Goal: Transaction & Acquisition: Purchase product/service

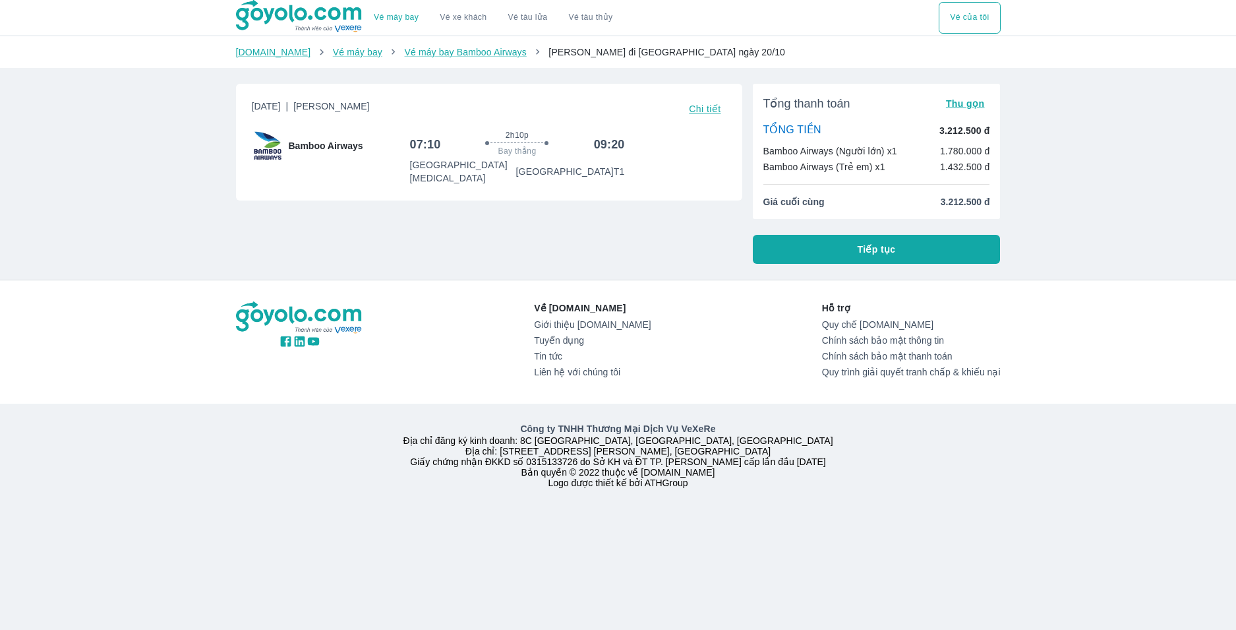
click at [404, 20] on link "Vé máy bay" at bounding box center [396, 18] width 45 height 10
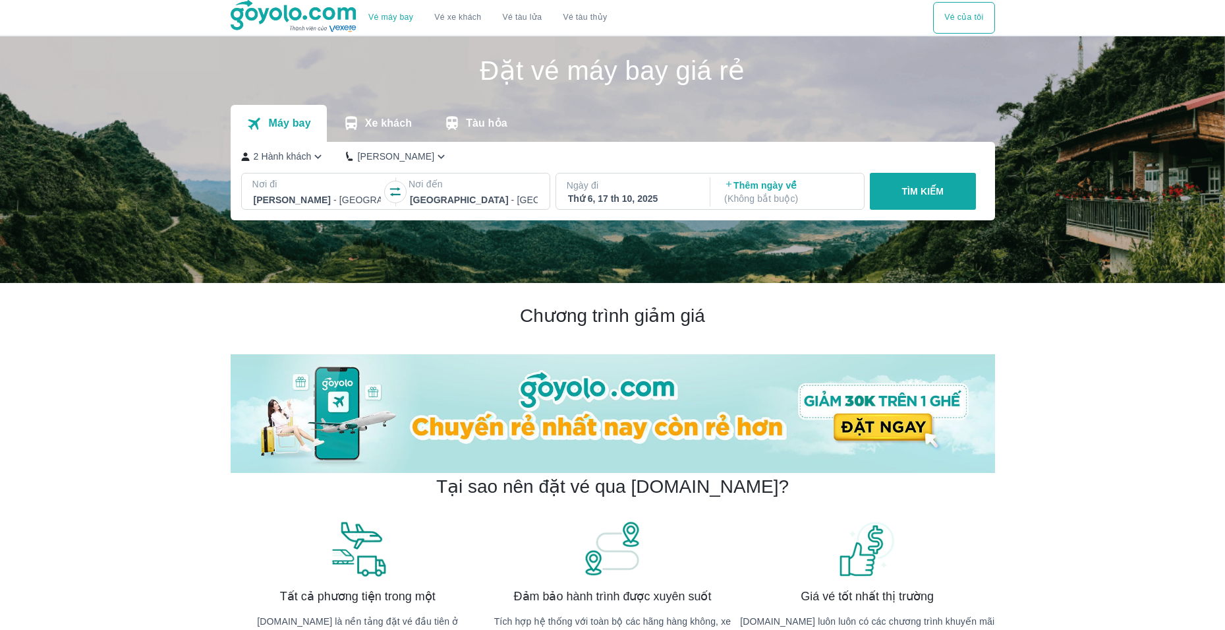
click at [293, 155] on p "2 Hành khách" at bounding box center [283, 156] width 58 height 13
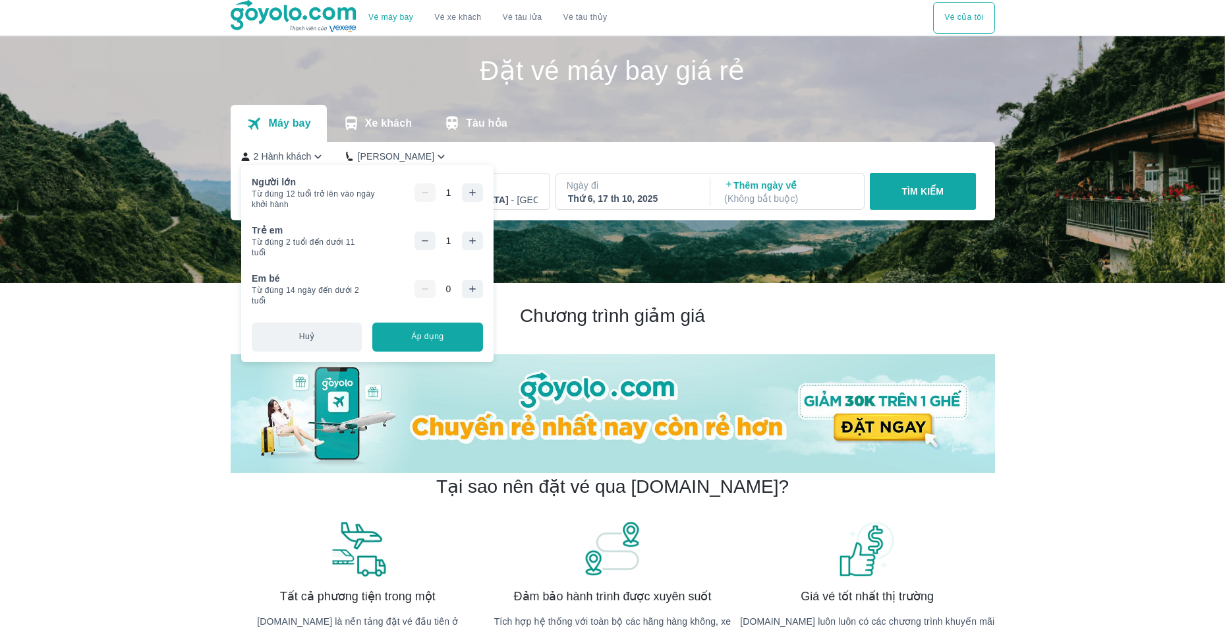
click at [428, 237] on icon "button" at bounding box center [425, 240] width 11 height 11
click at [473, 186] on button "button" at bounding box center [472, 192] width 21 height 18
click at [434, 336] on button "Áp dụng" at bounding box center [427, 336] width 110 height 29
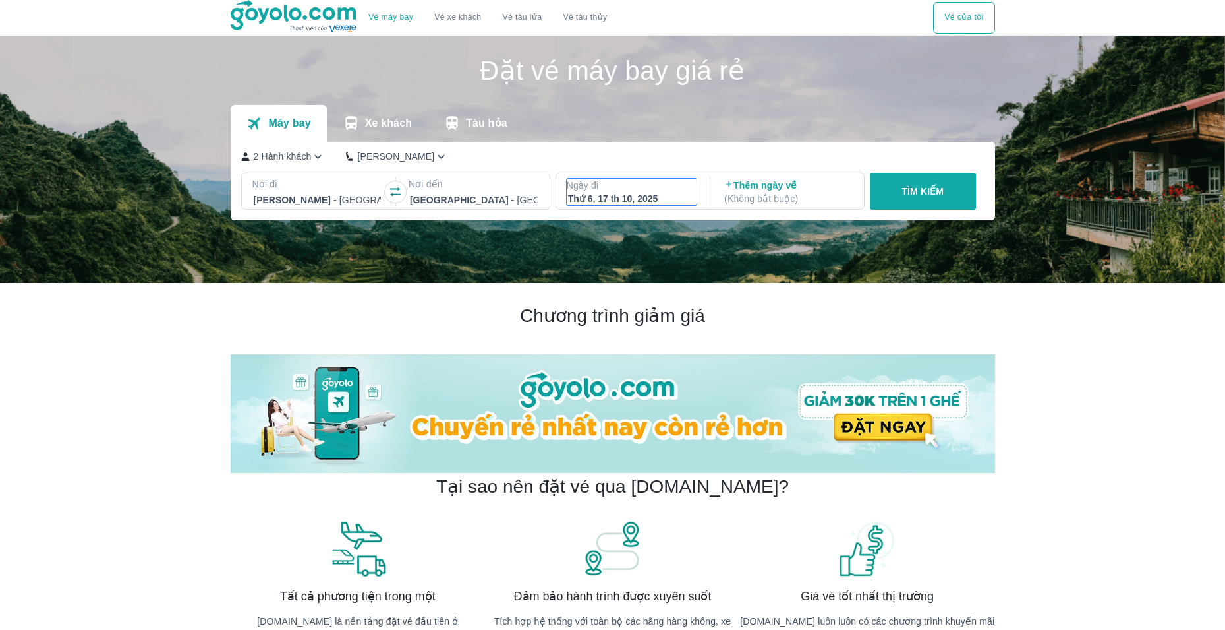
click at [672, 189] on p "Ngày đi" at bounding box center [632, 185] width 131 height 13
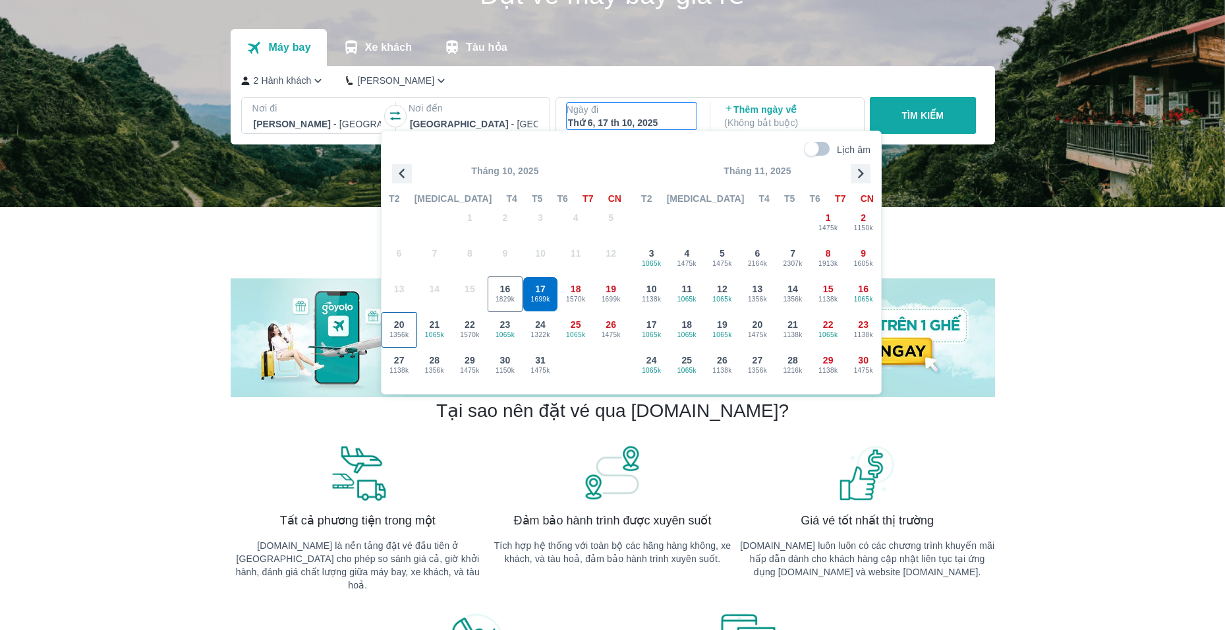
click at [399, 330] on span "1356k" at bounding box center [399, 335] width 34 height 11
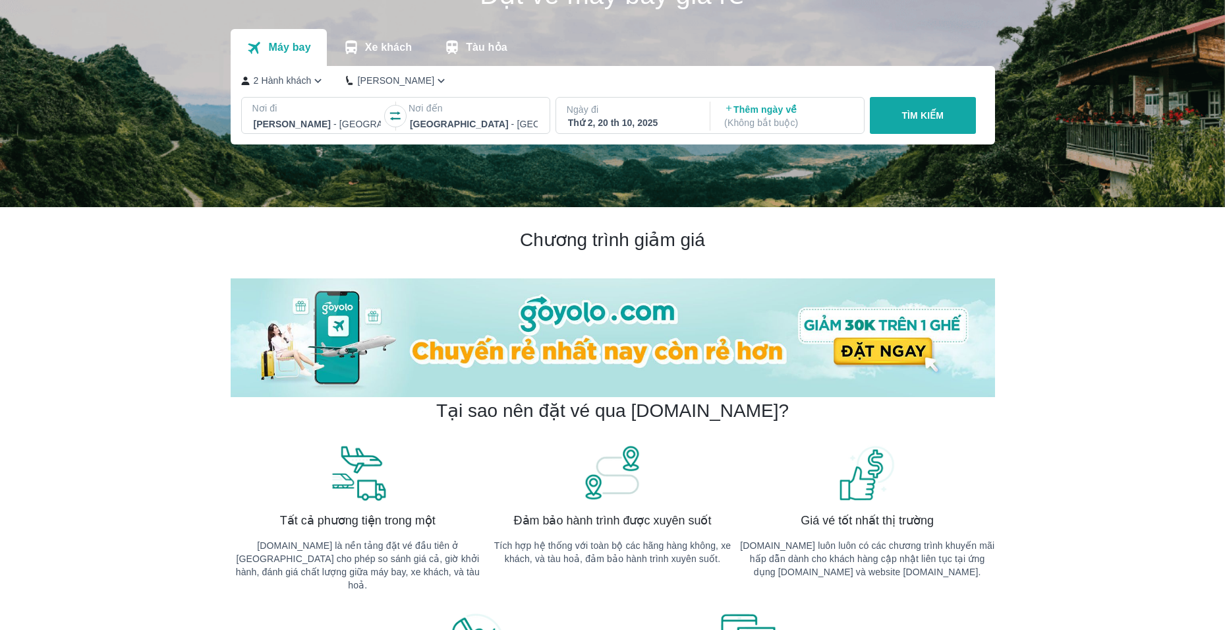
click at [911, 117] on p "TÌM KIẾM" at bounding box center [923, 115] width 42 height 13
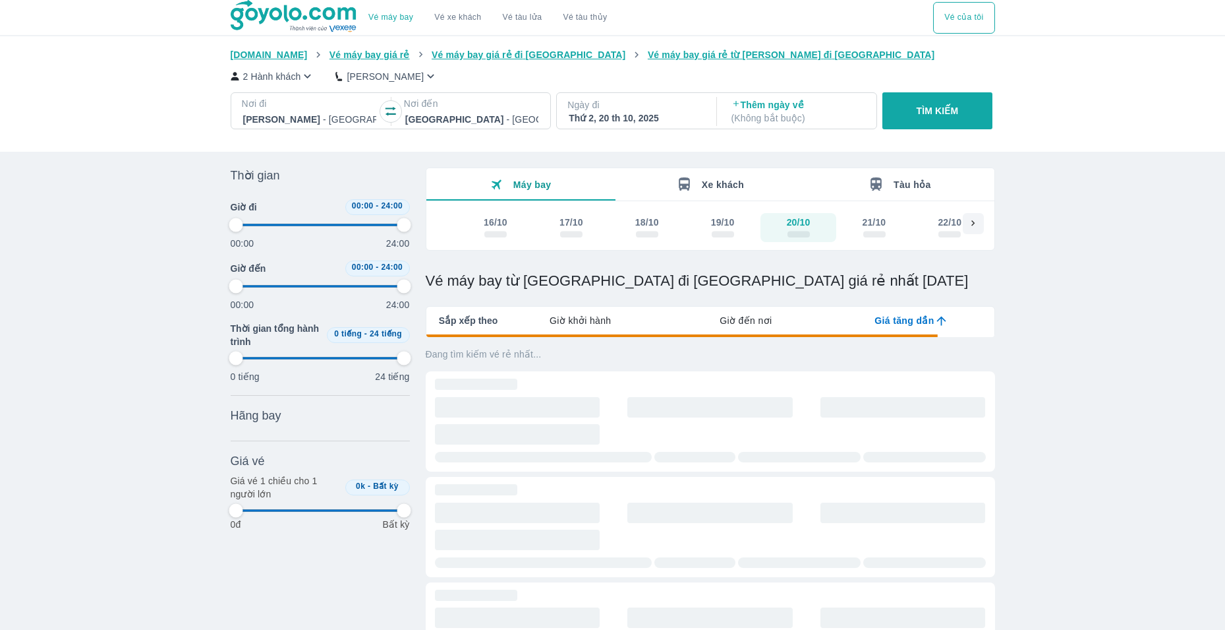
type input "97.9166666666667"
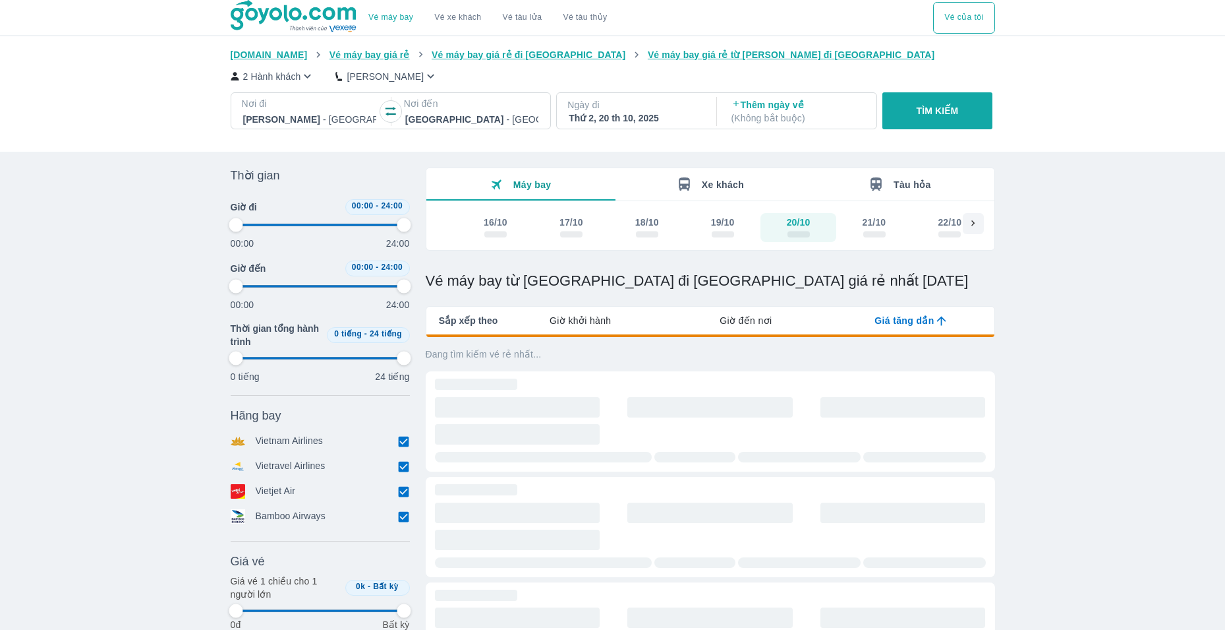
type input "97.9166666666667"
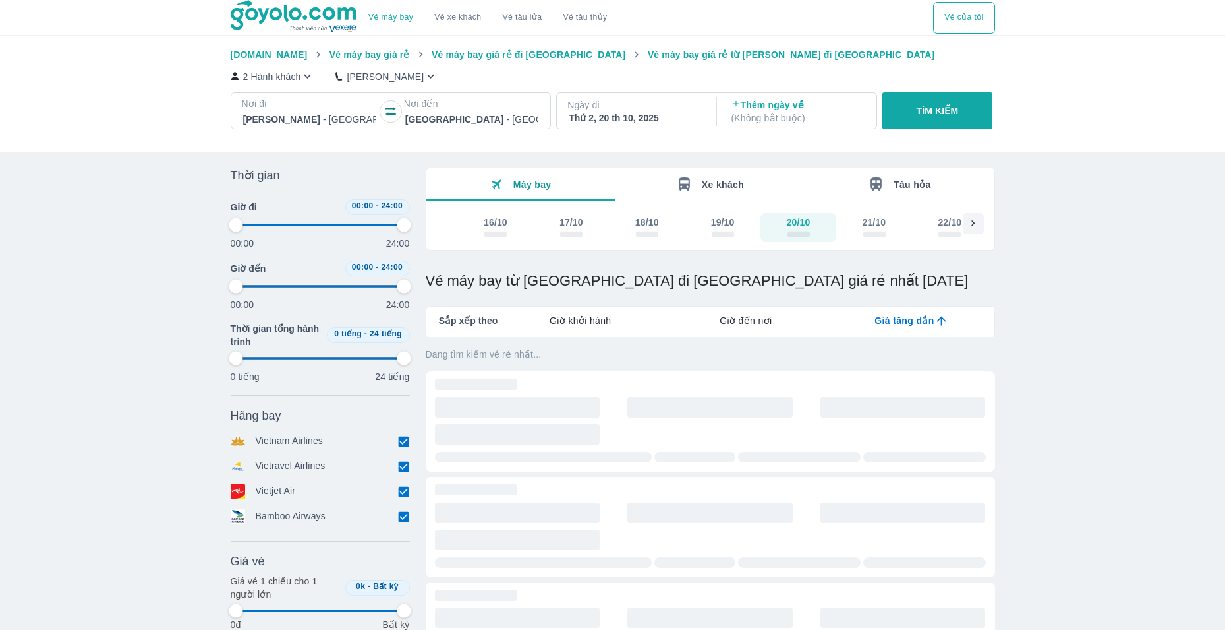
type input "97.9166666666667"
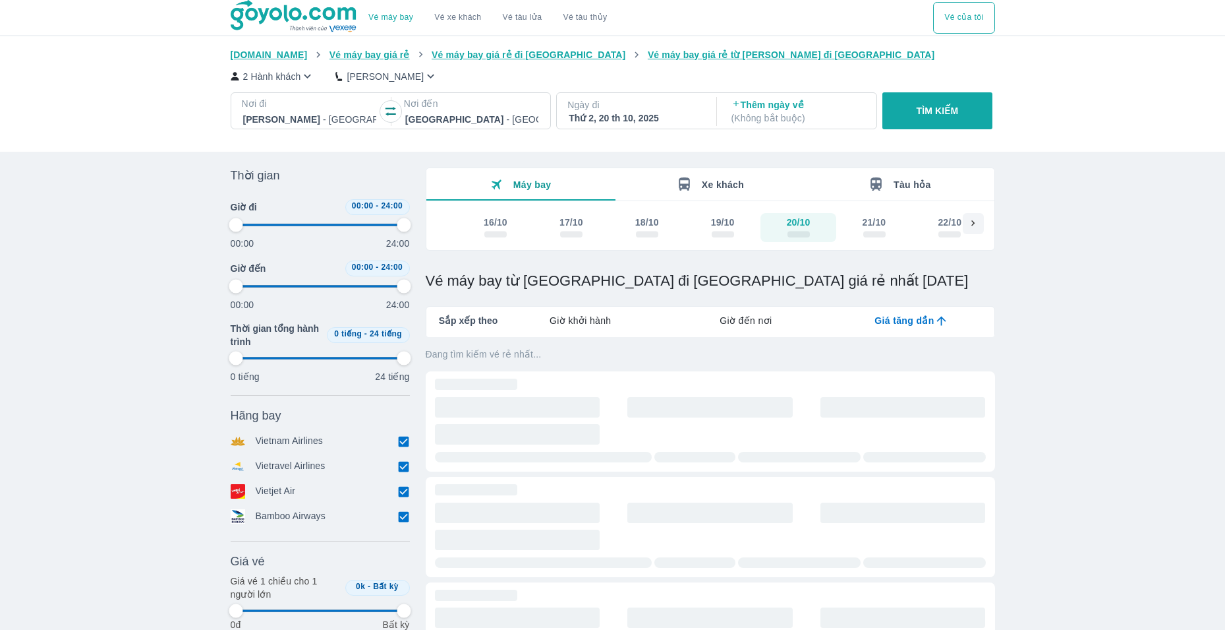
type input "97.9166666666667"
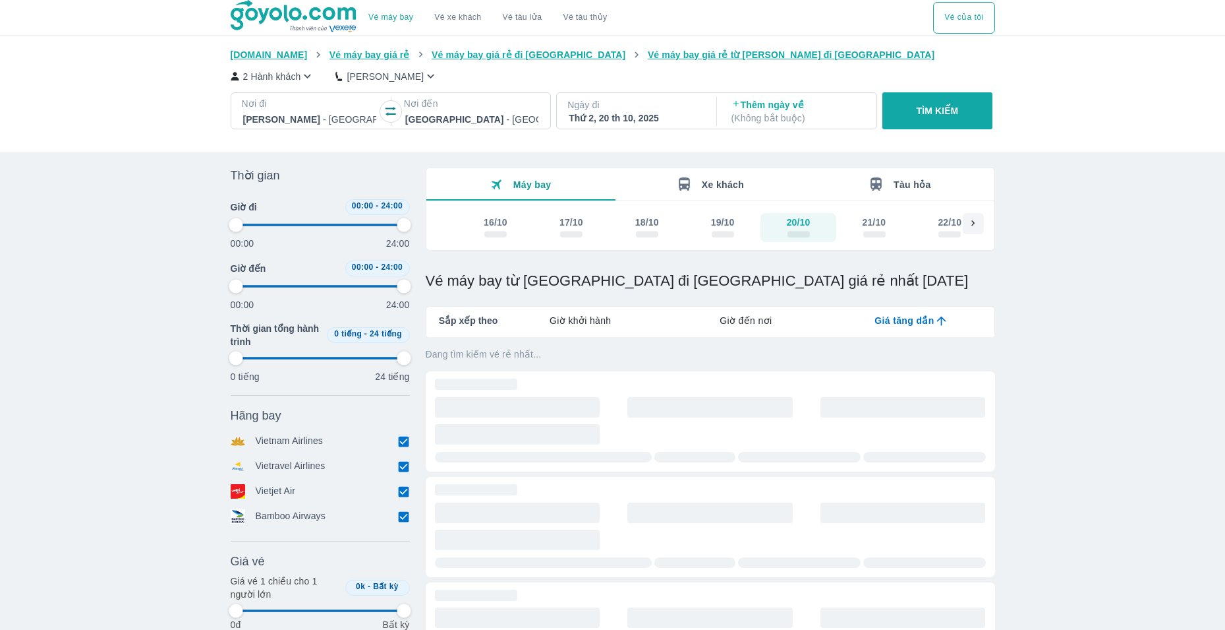
type input "97.9166666666667"
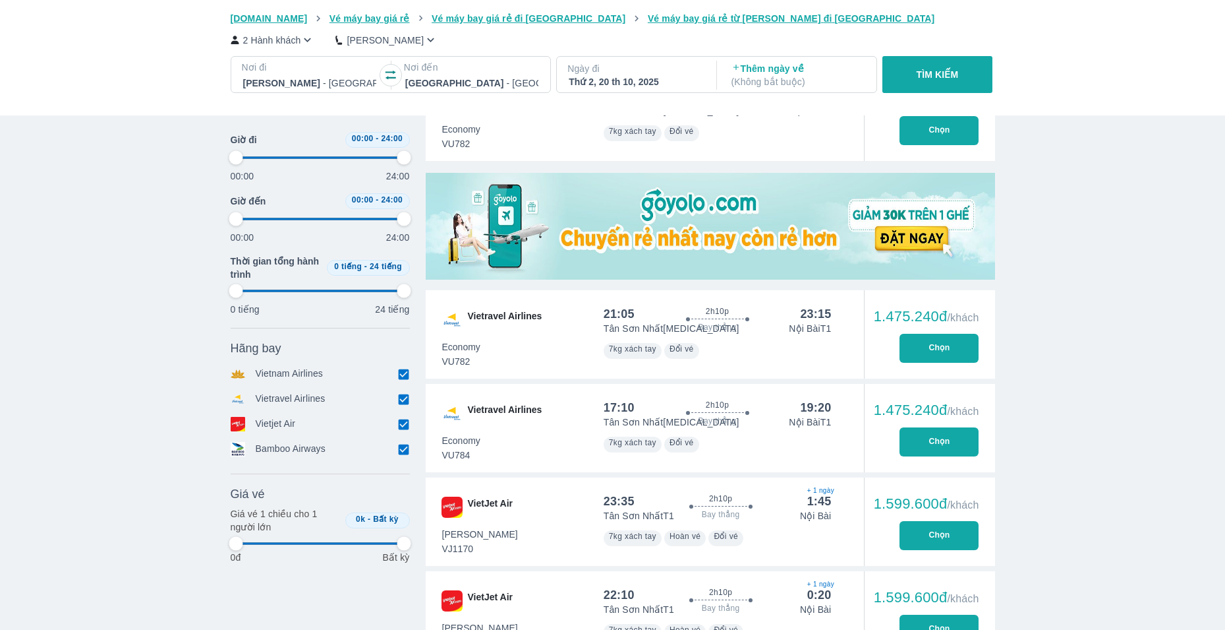
type input "97.9166666666667"
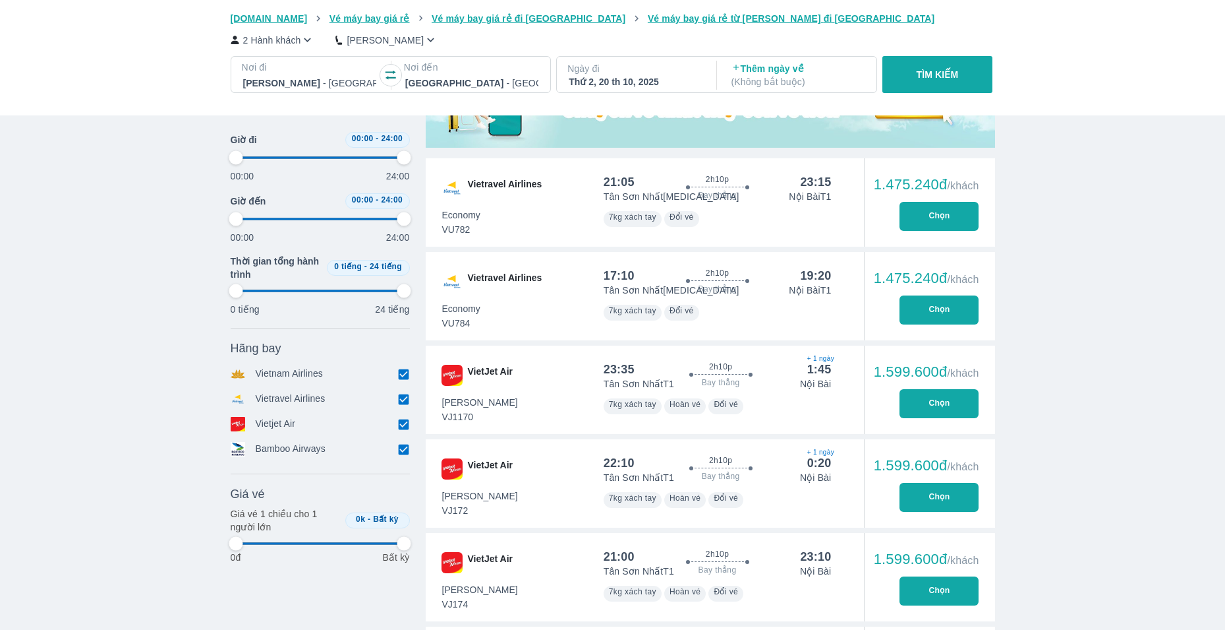
type input "97.9166666666667"
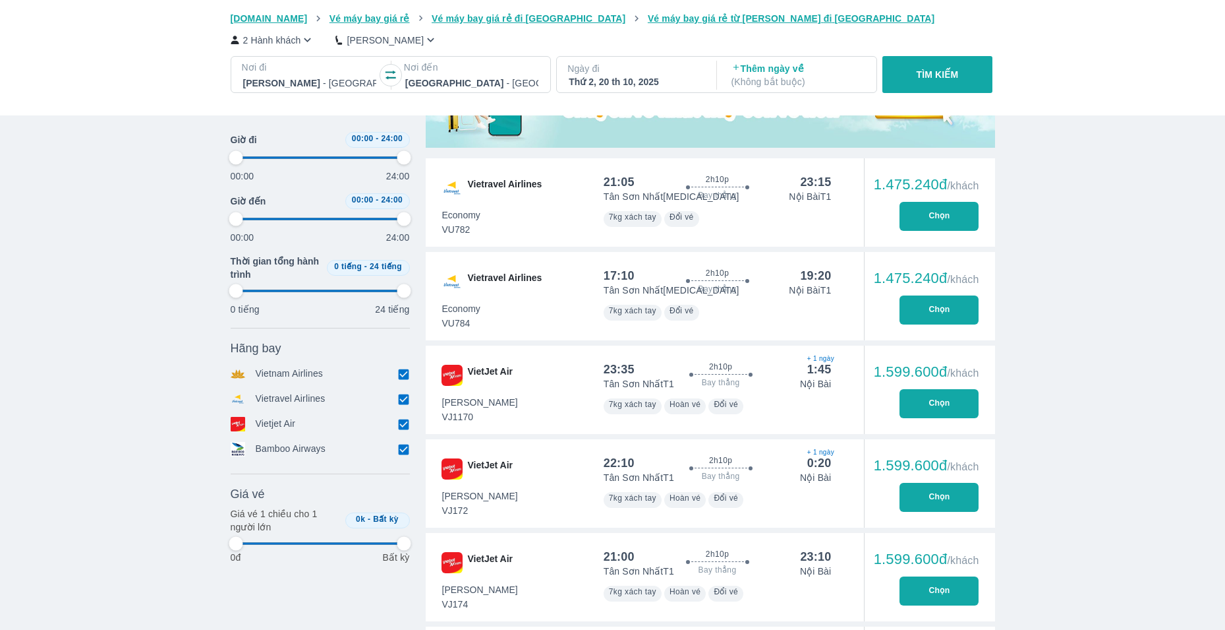
type input "97.9166666666667"
click at [403, 449] on input "checkbox" at bounding box center [404, 449] width 12 height 12
checkbox input "false"
type input "97.9166666666667"
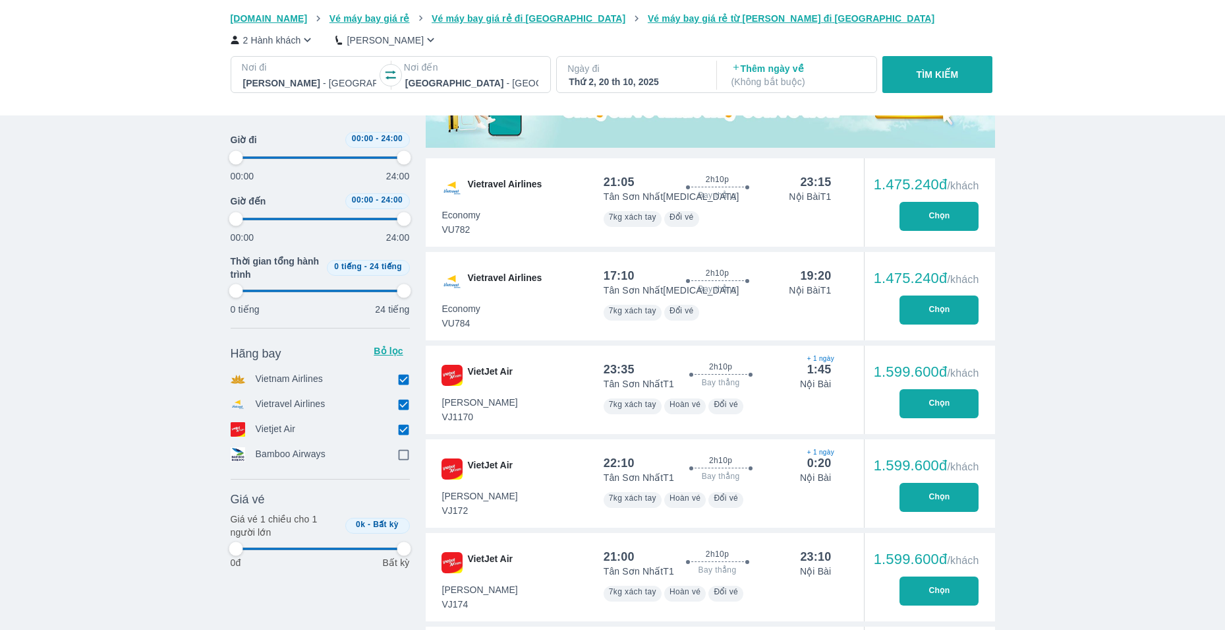
type input "97.9166666666667"
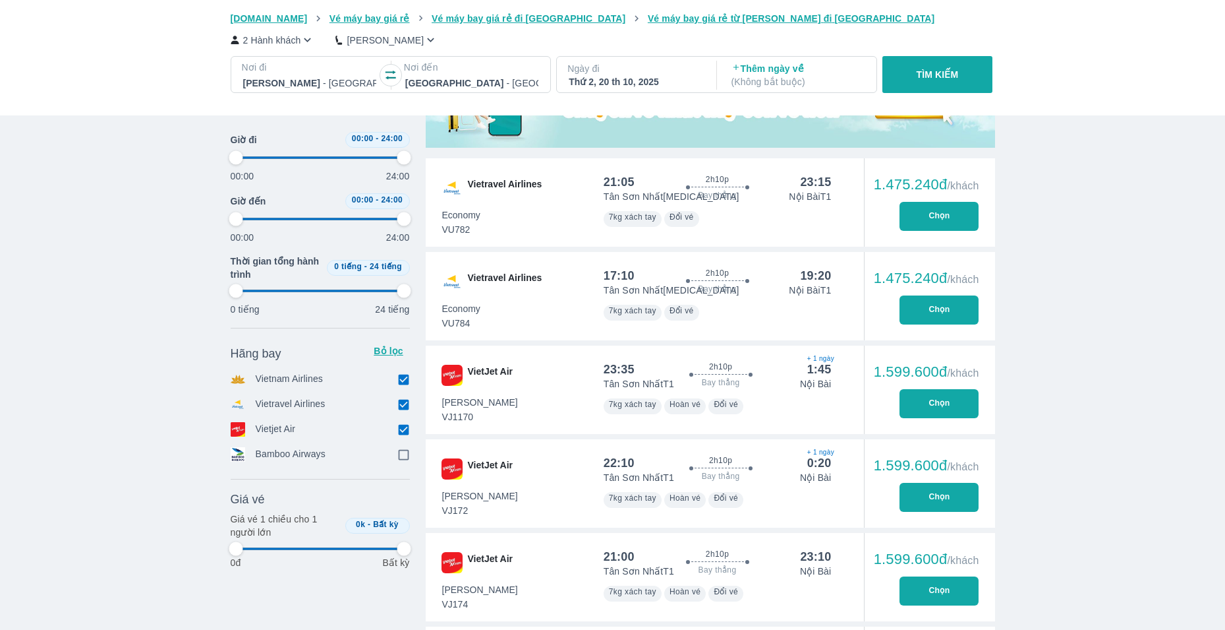
type input "97.9166666666667"
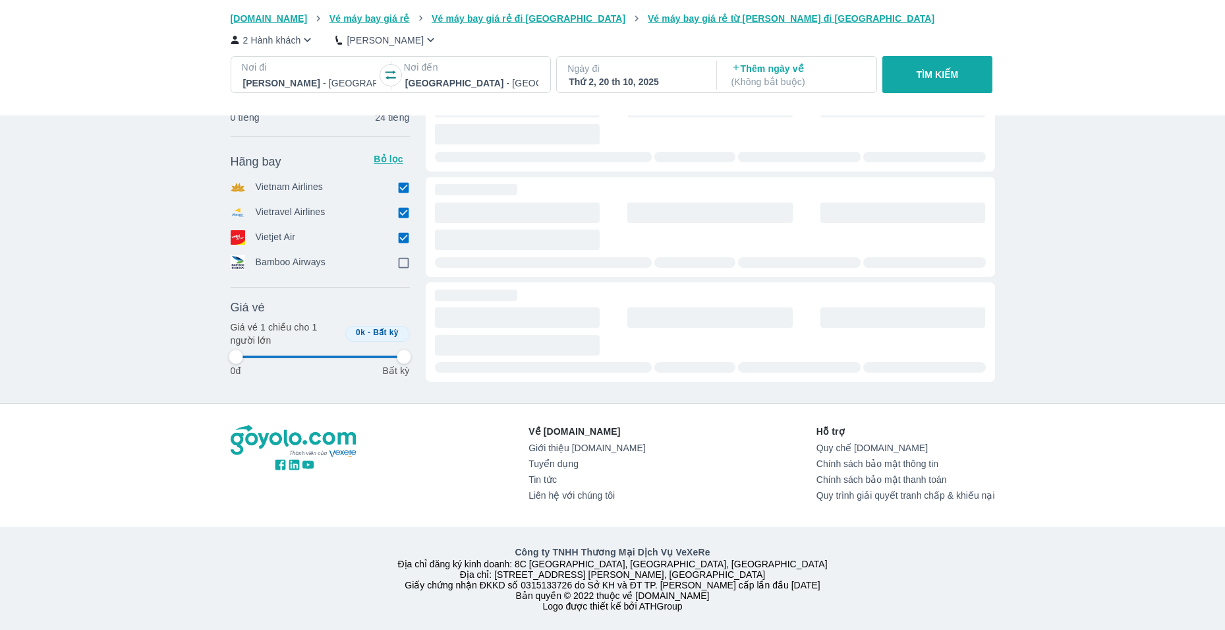
type input "97.9166666666667"
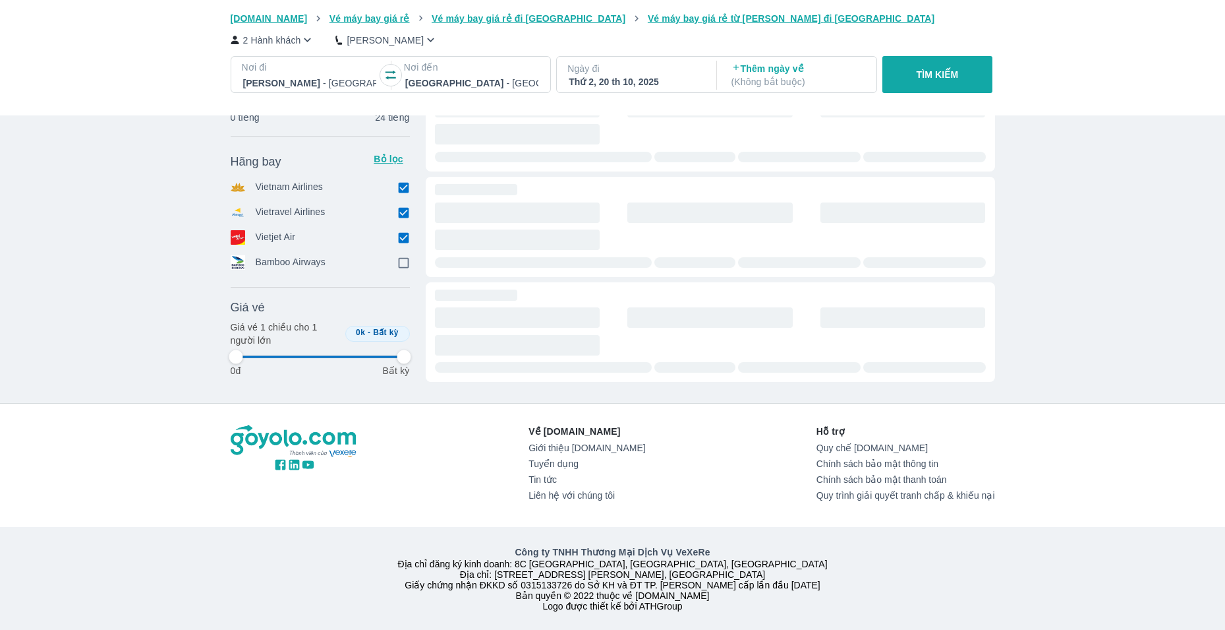
type input "97.9166666666667"
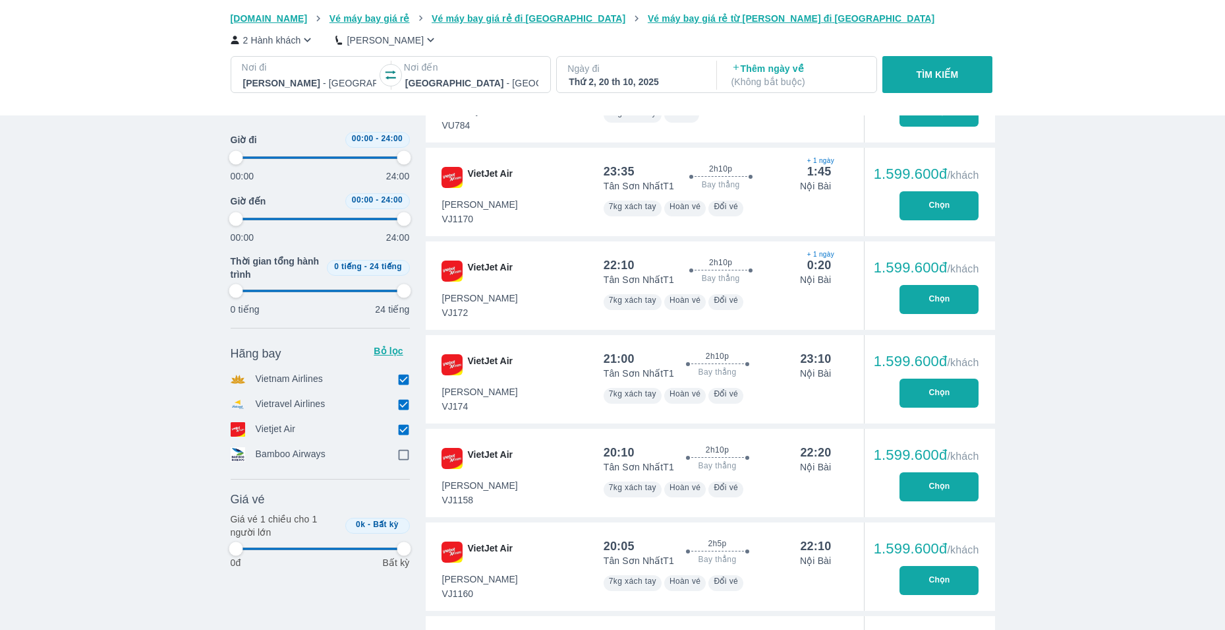
scroll to position [527, 0]
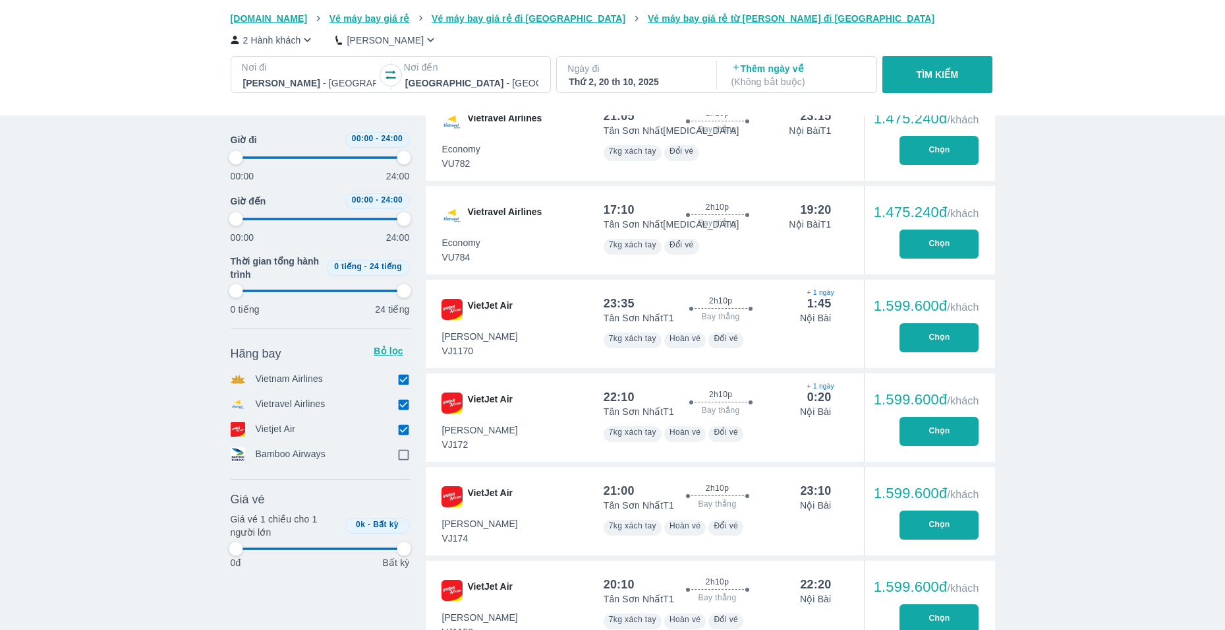
type input "97.9166666666667"
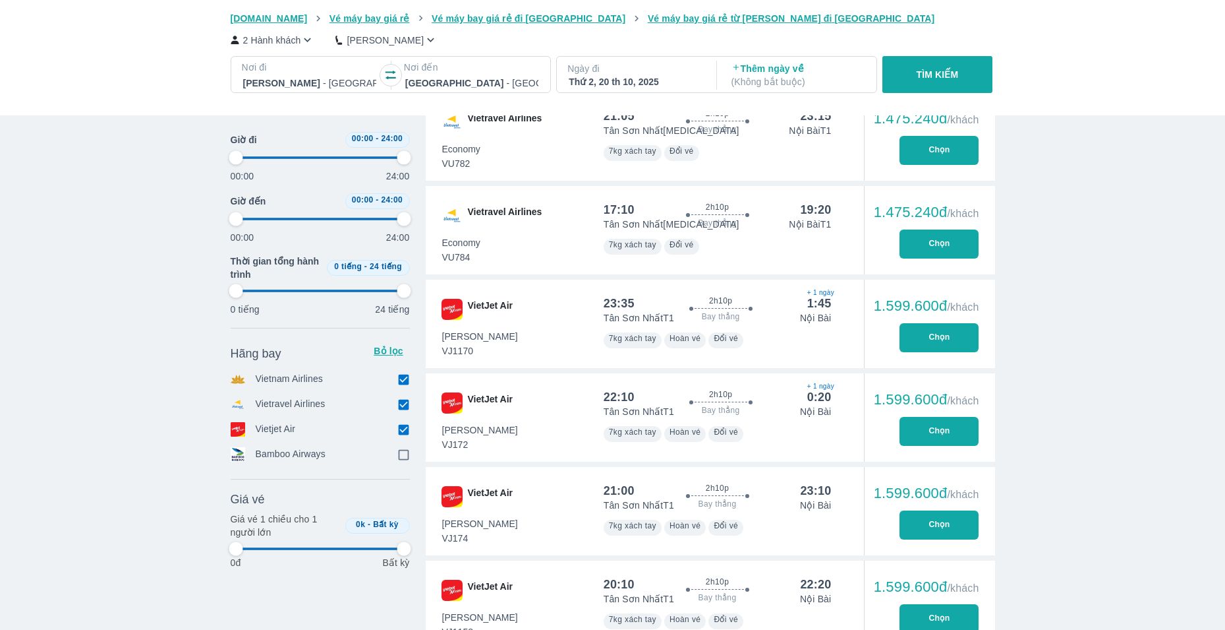
type input "97.9166666666667"
click at [404, 458] on input "checkbox" at bounding box center [404, 454] width 12 height 12
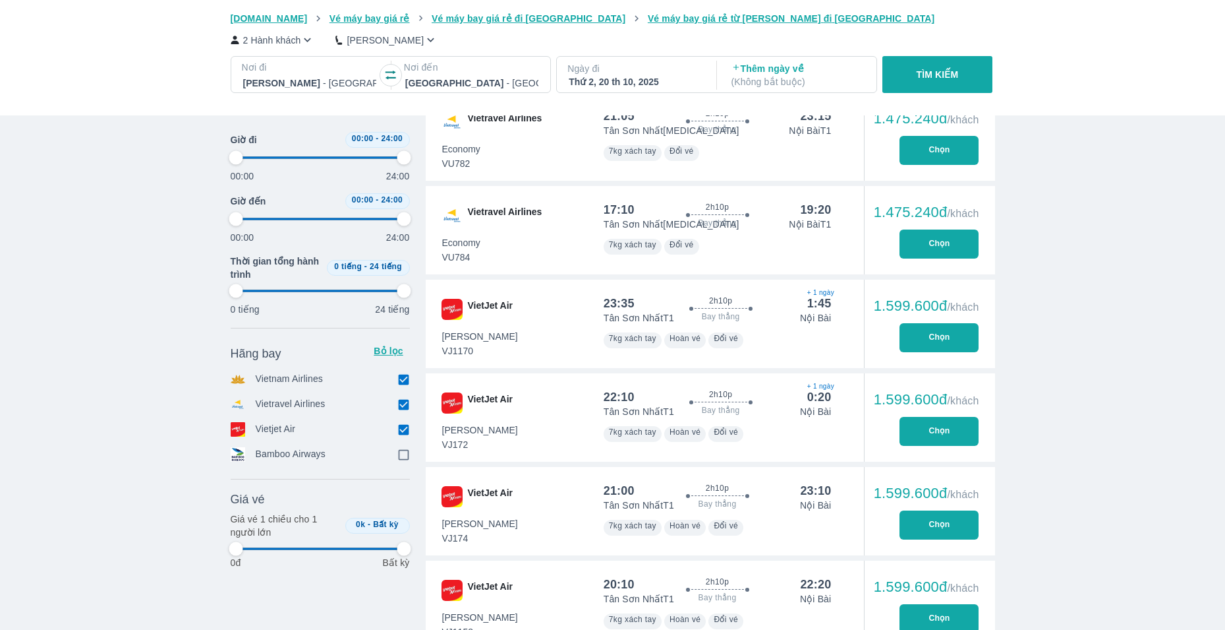
checkbox input "true"
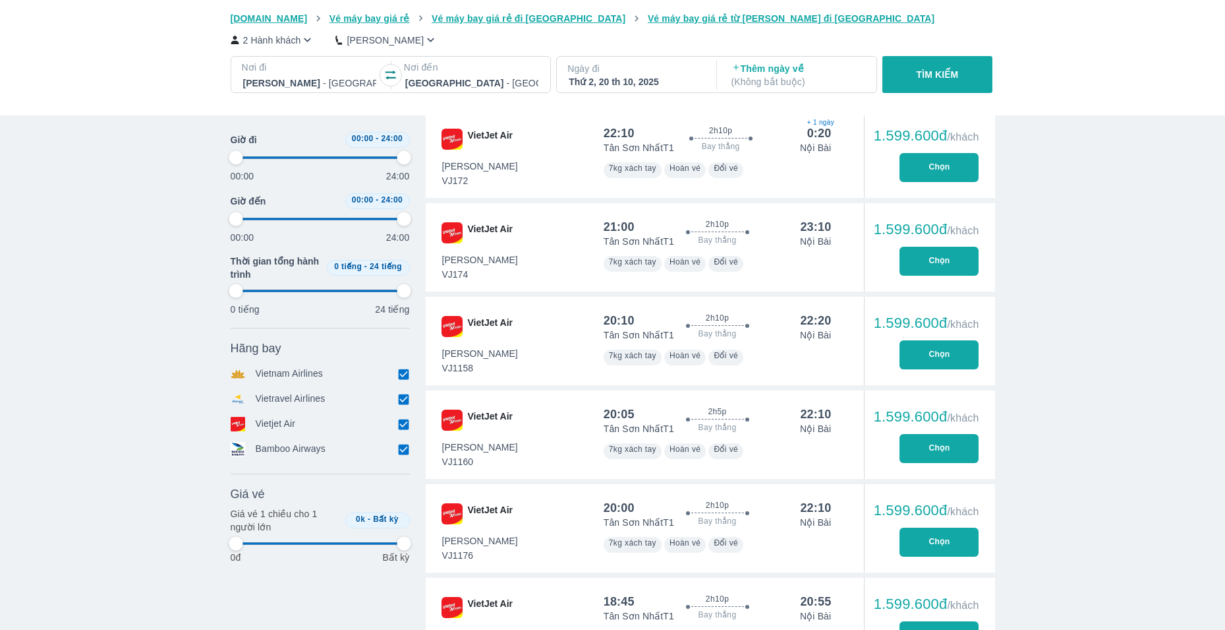
type input "97.9166666666667"
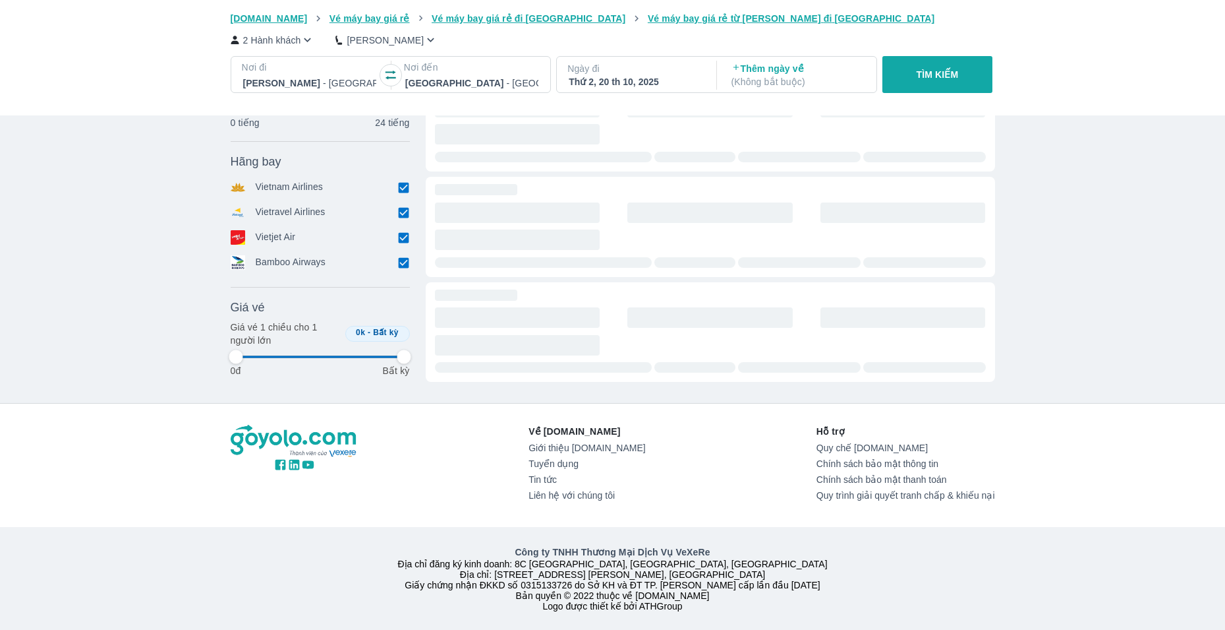
type input "97.9166666666667"
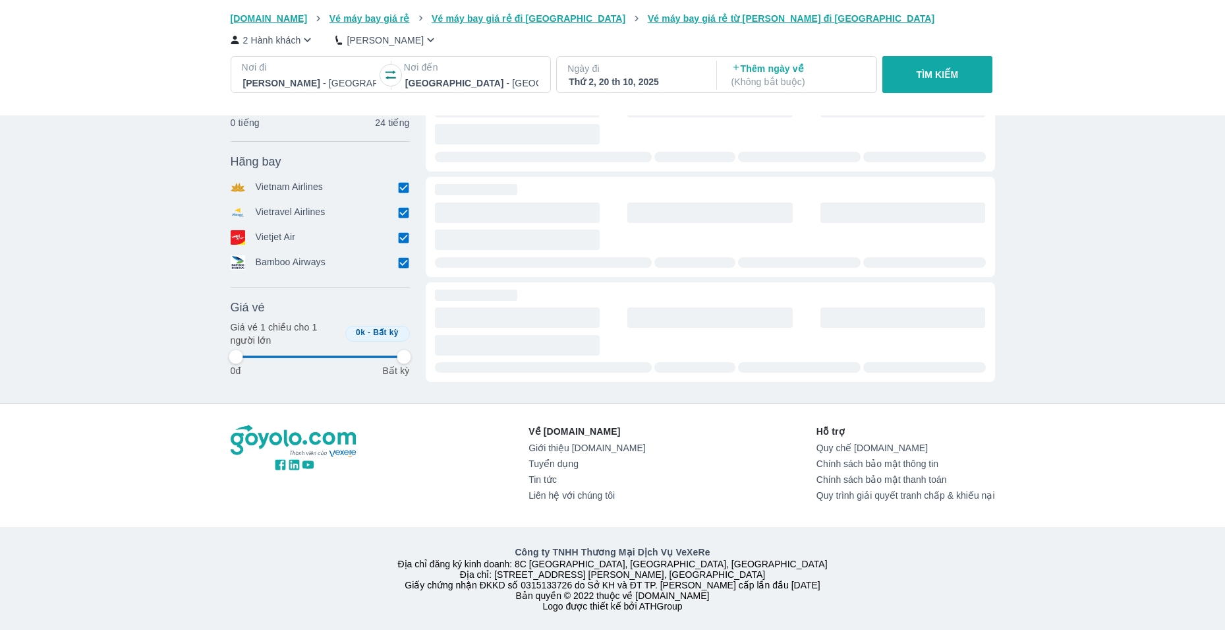
type input "97.9166666666667"
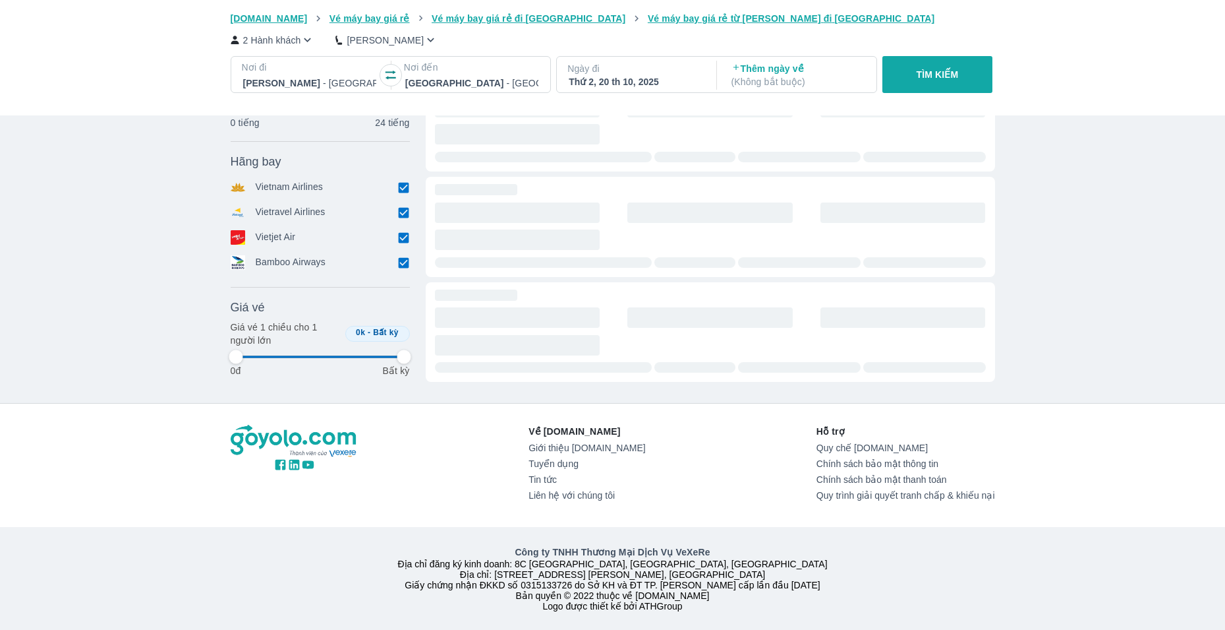
type input "97.9166666666667"
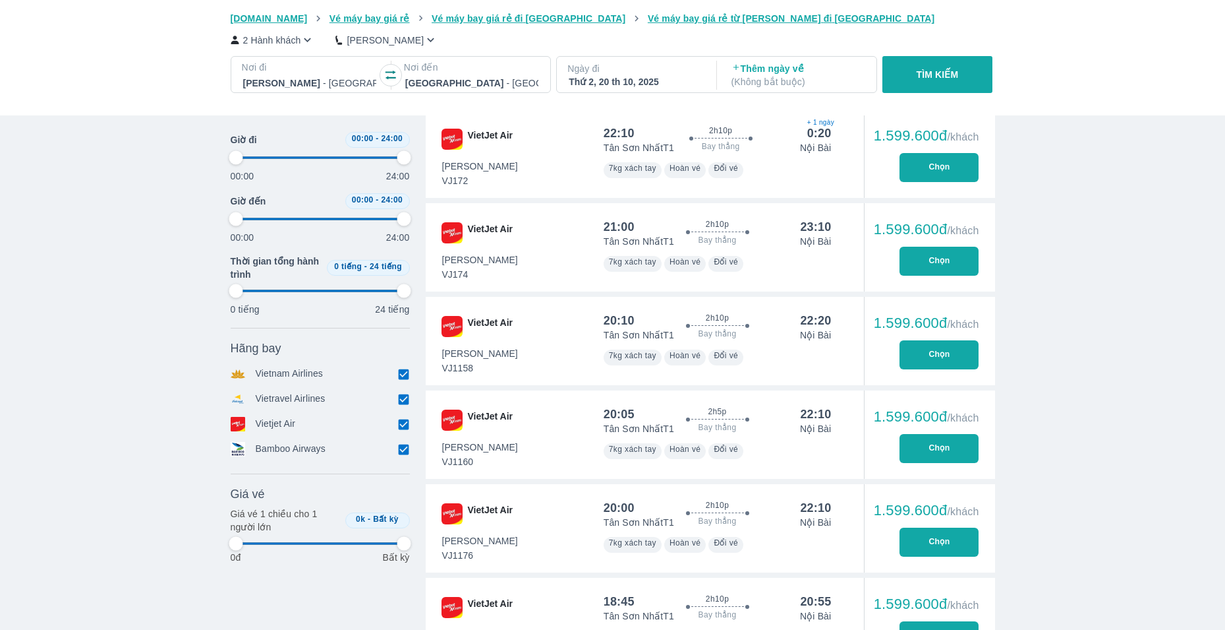
type input "97.9166666666667"
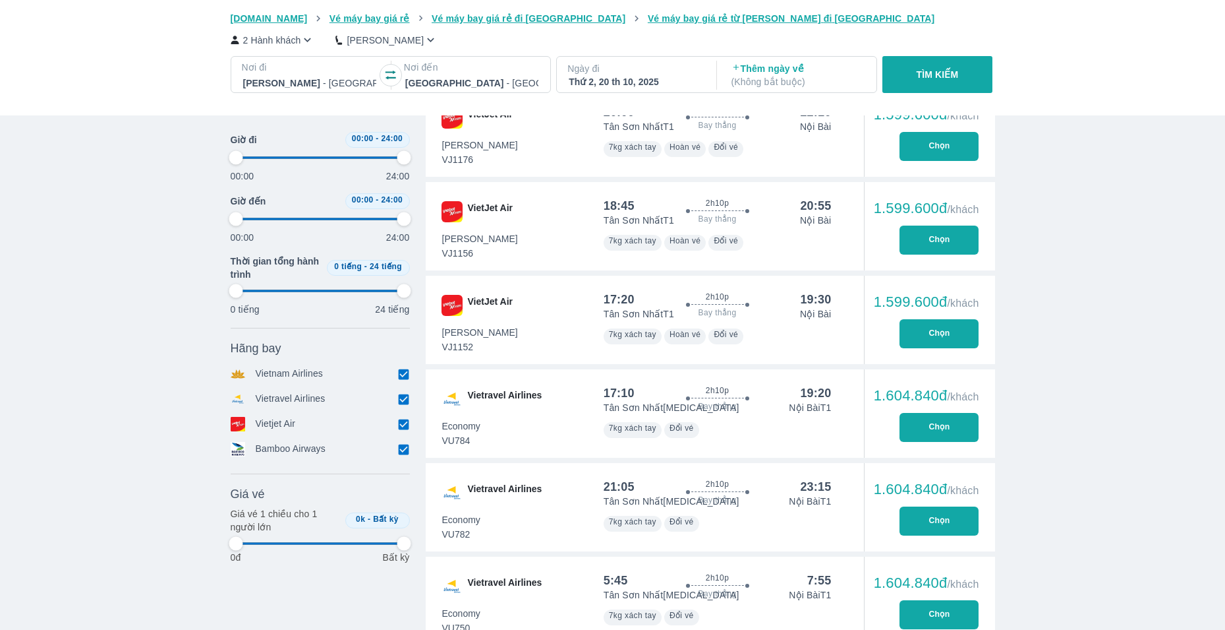
type input "97.9166666666667"
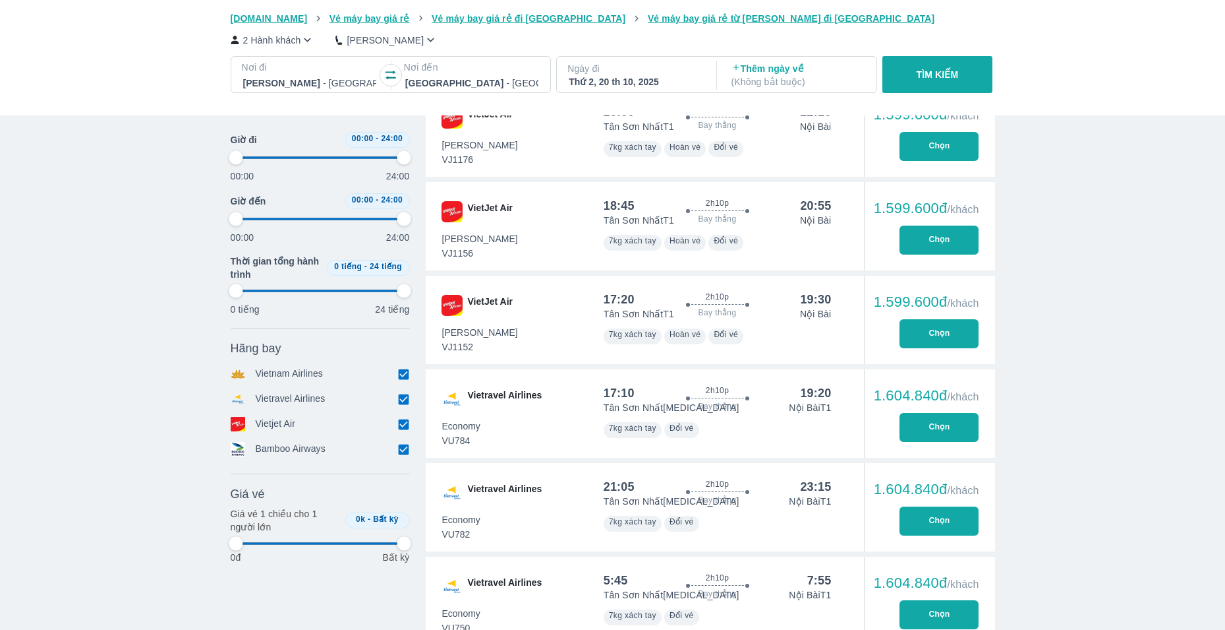
type input "97.9166666666667"
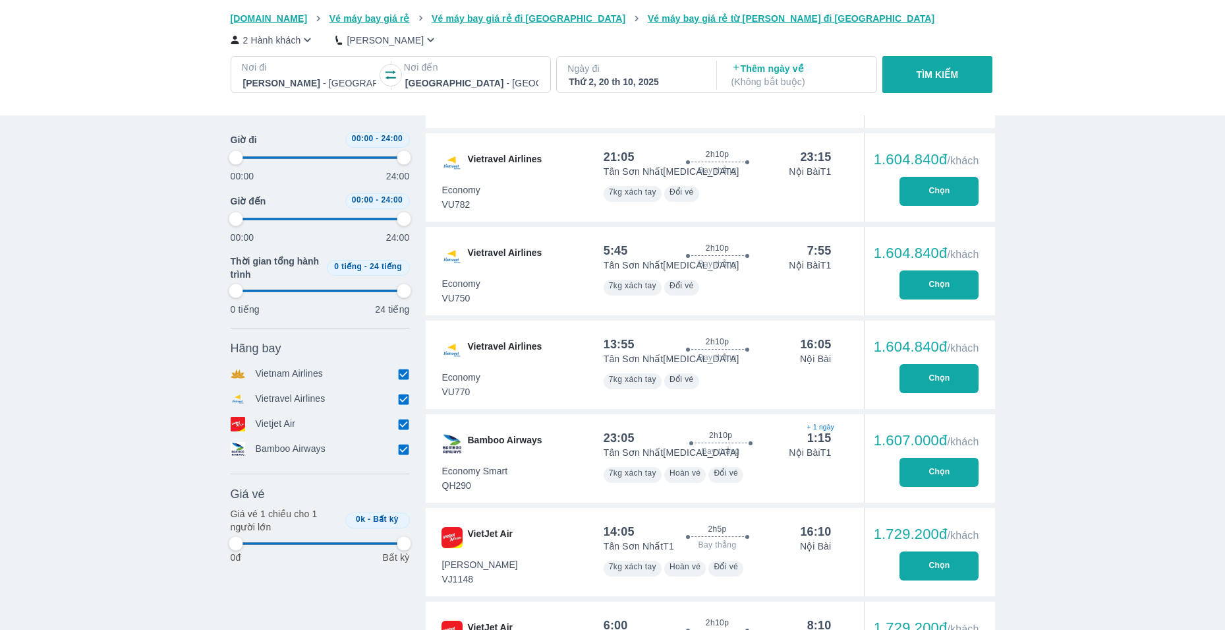
type input "97.9166666666667"
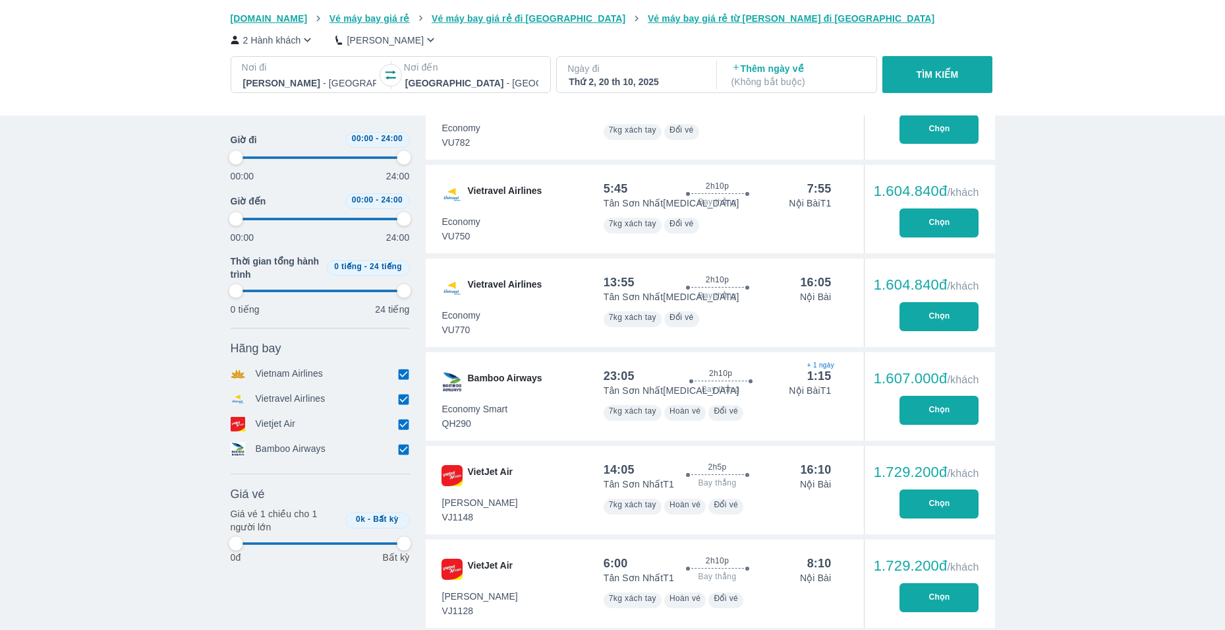
type input "97.9166666666667"
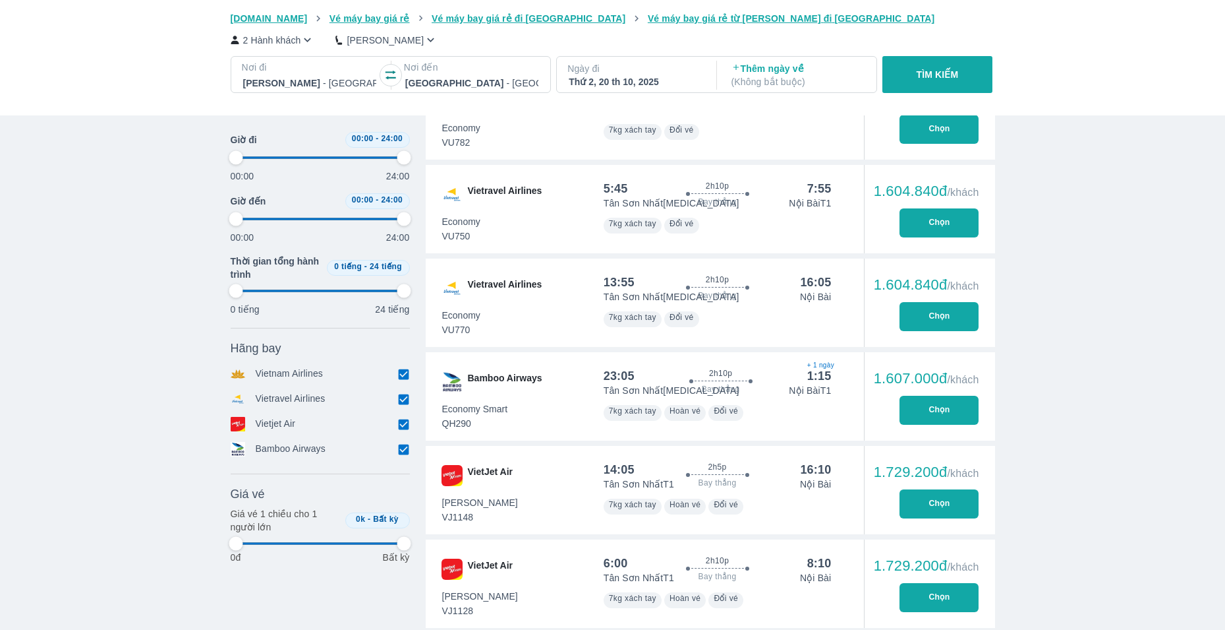
type input "97.9166666666667"
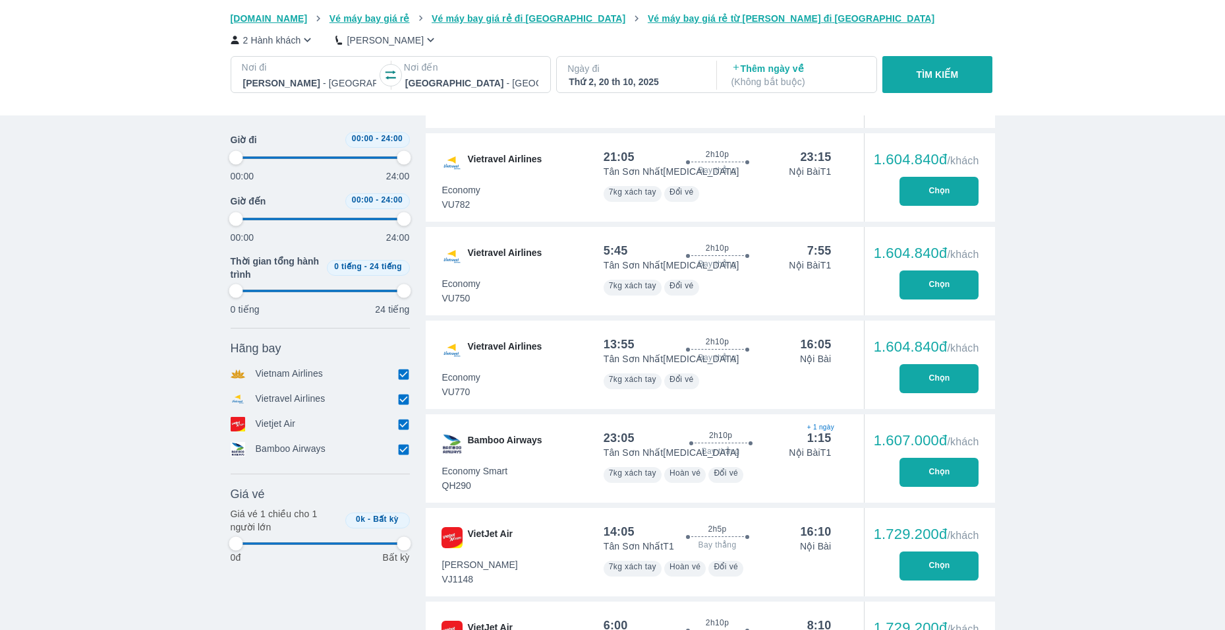
type input "97.9166666666667"
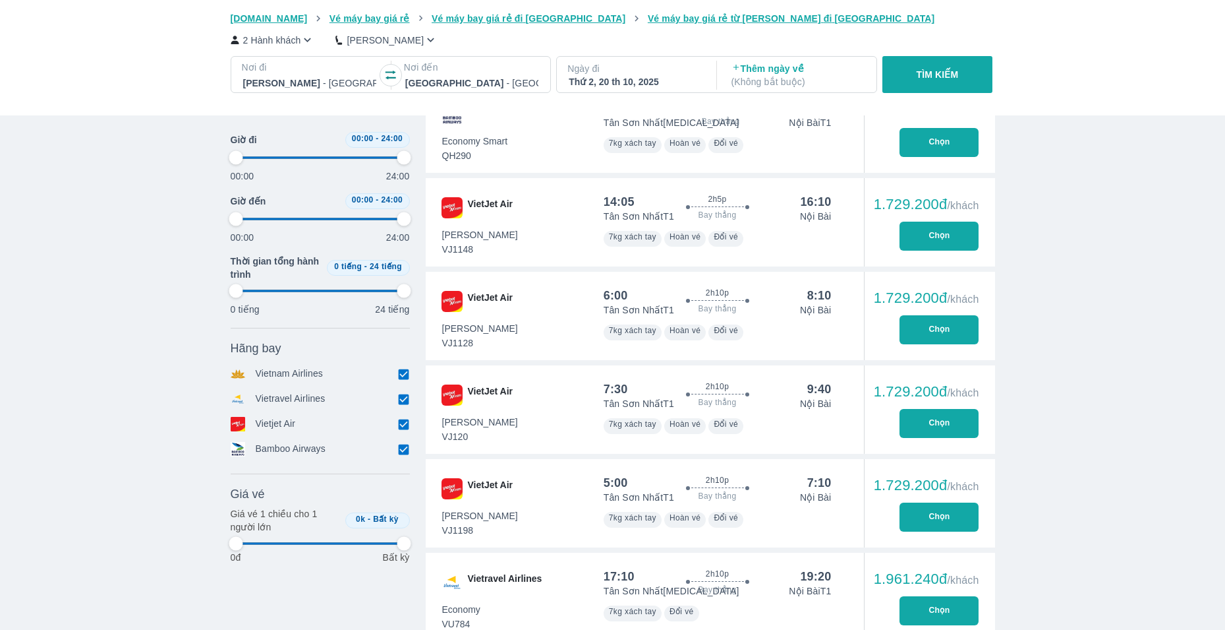
type input "97.9166666666667"
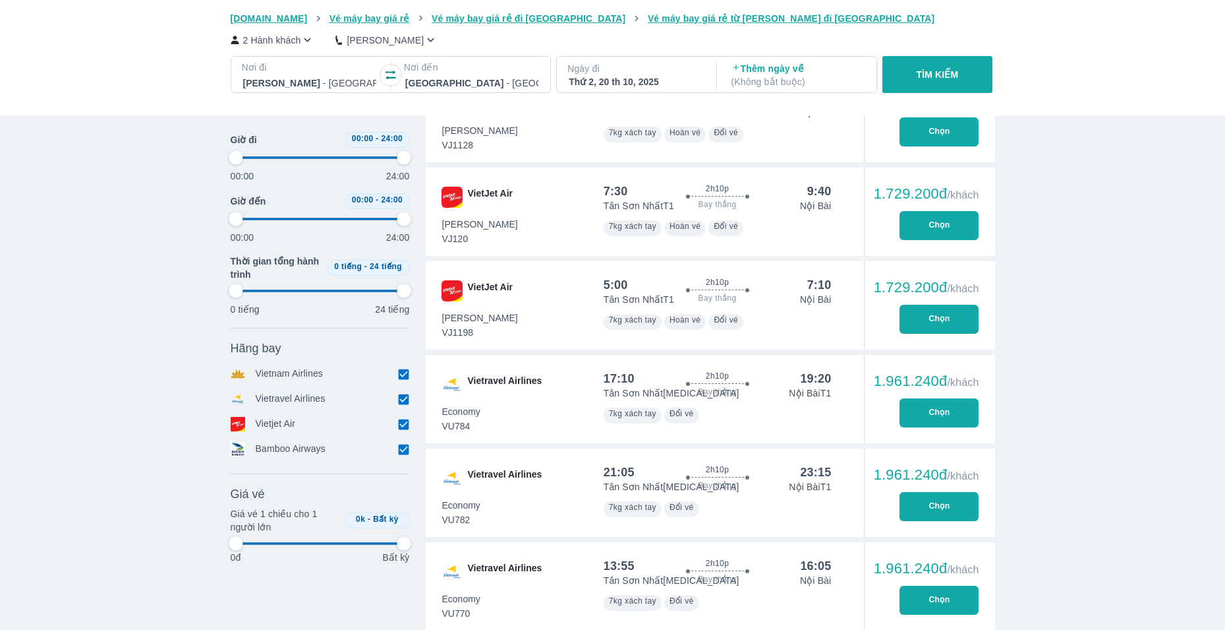
type input "97.9166666666667"
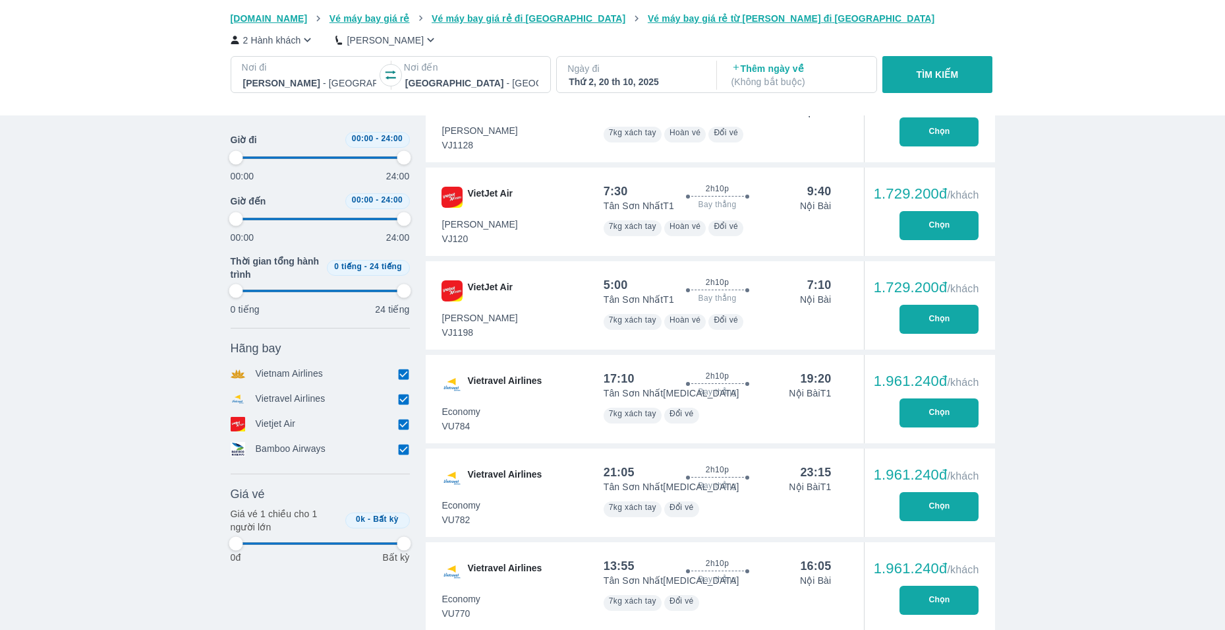
type input "97.9166666666667"
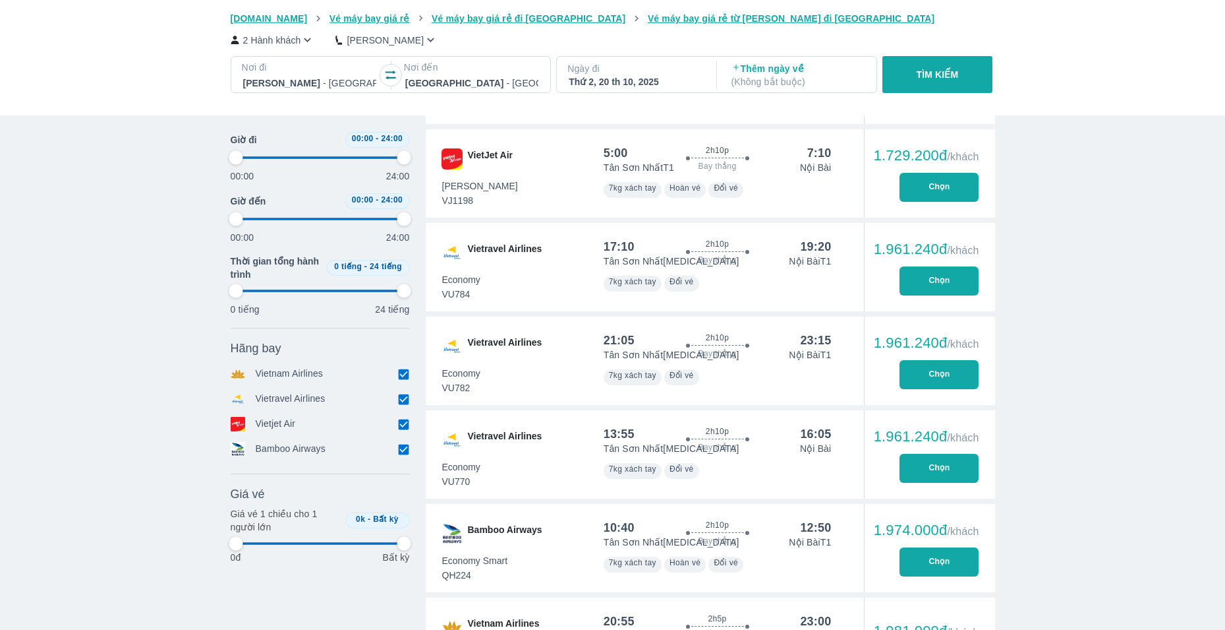
scroll to position [2307, 0]
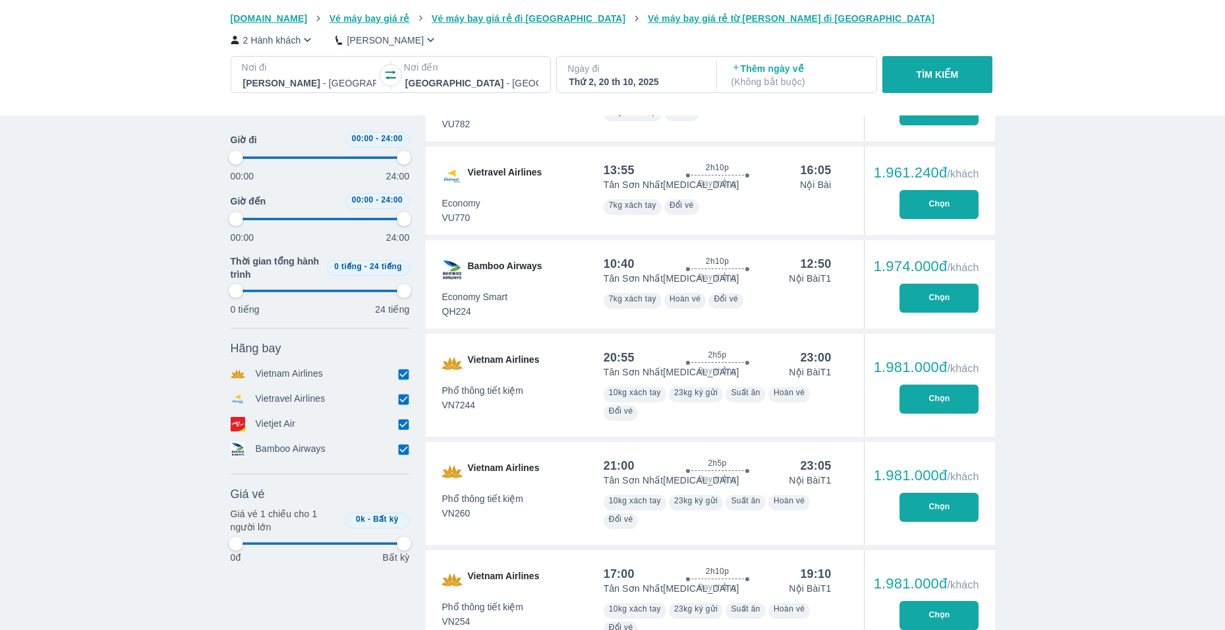
type input "97.9166666666667"
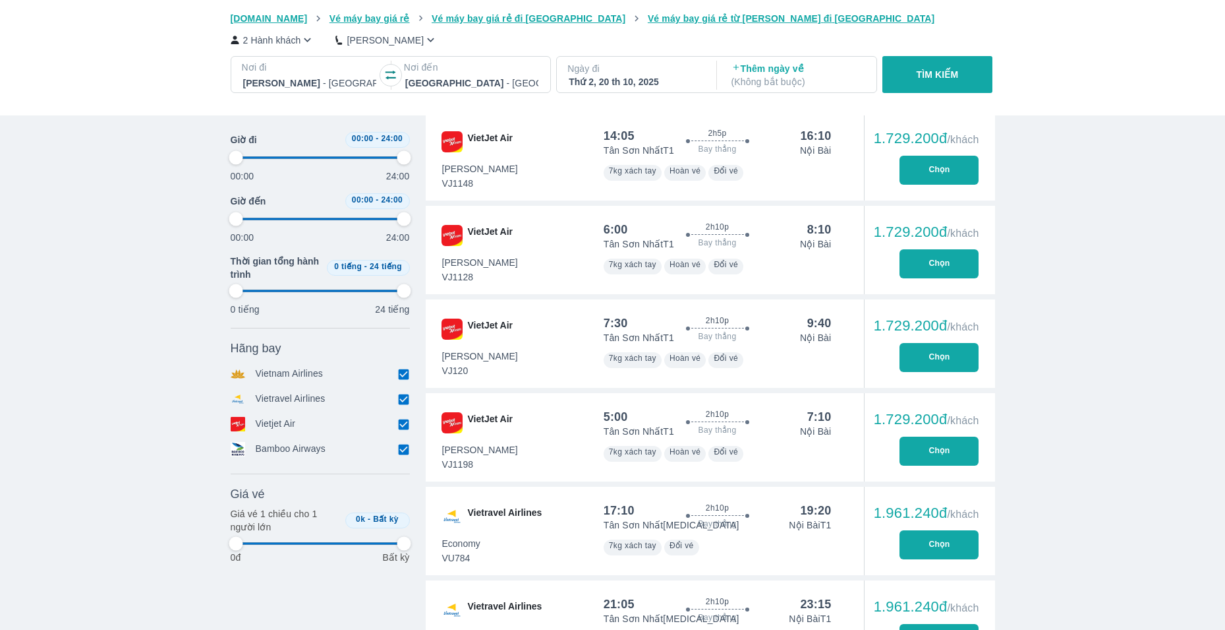
type input "97.9166666666667"
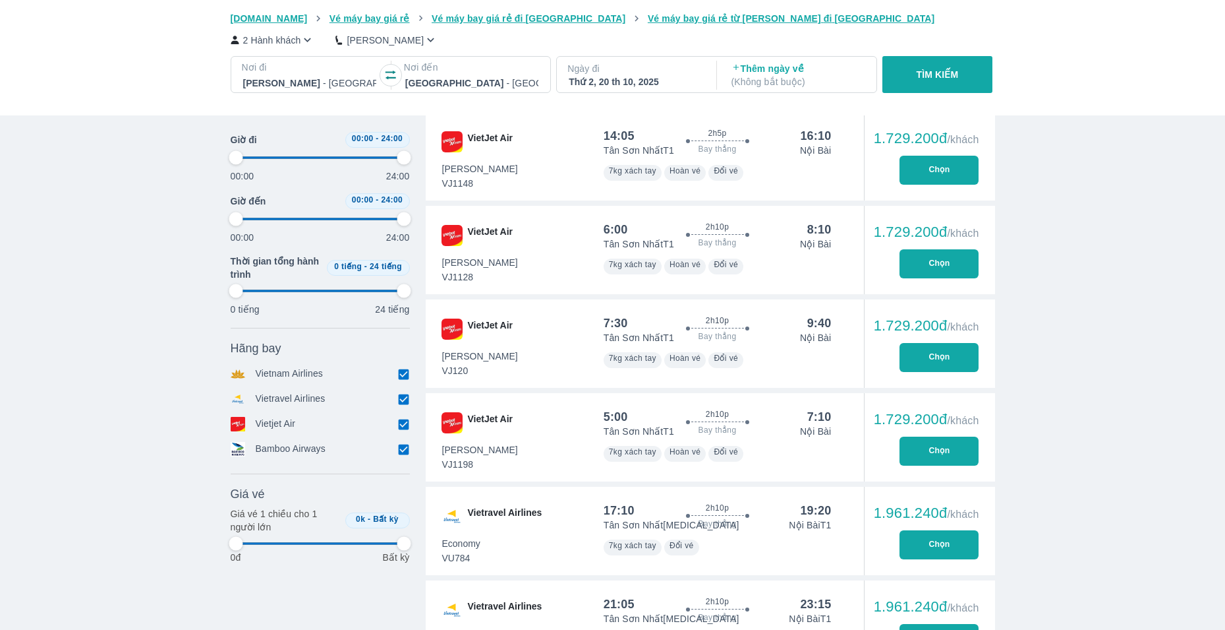
type input "97.9166666666667"
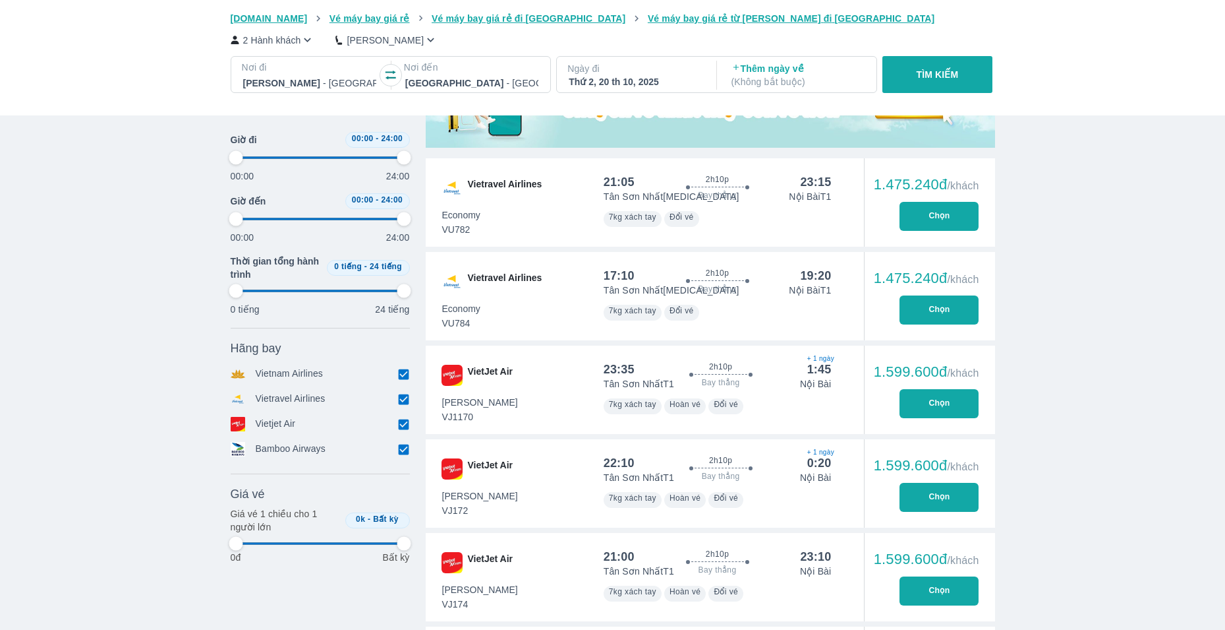
type input "97.9166666666667"
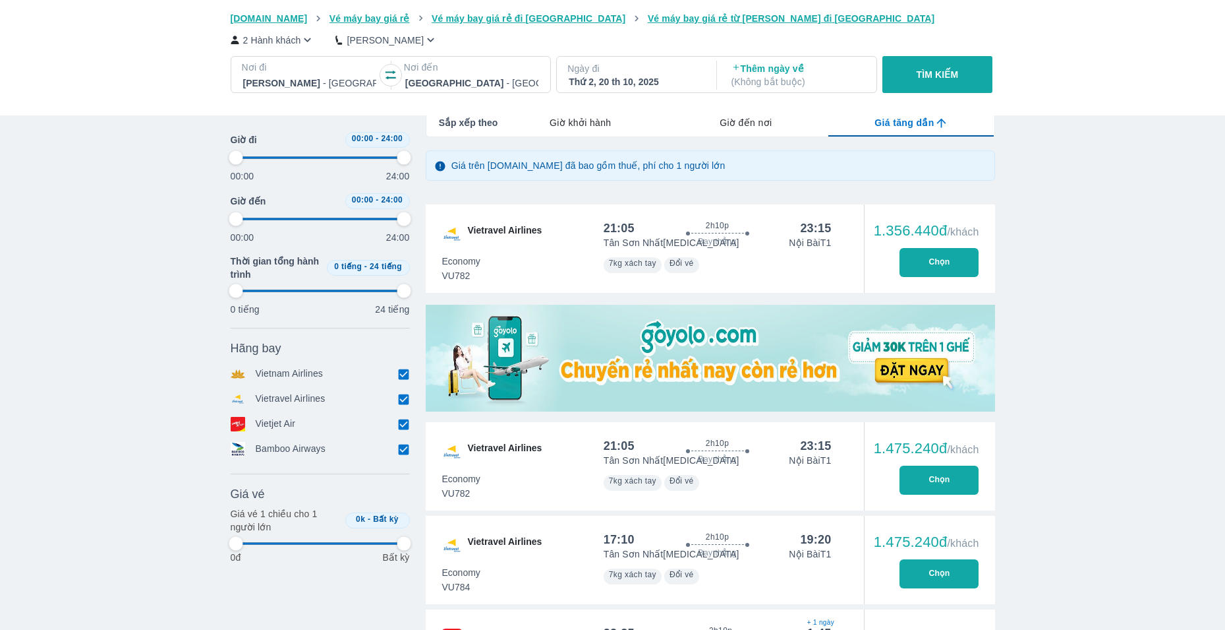
type input "97.9166666666667"
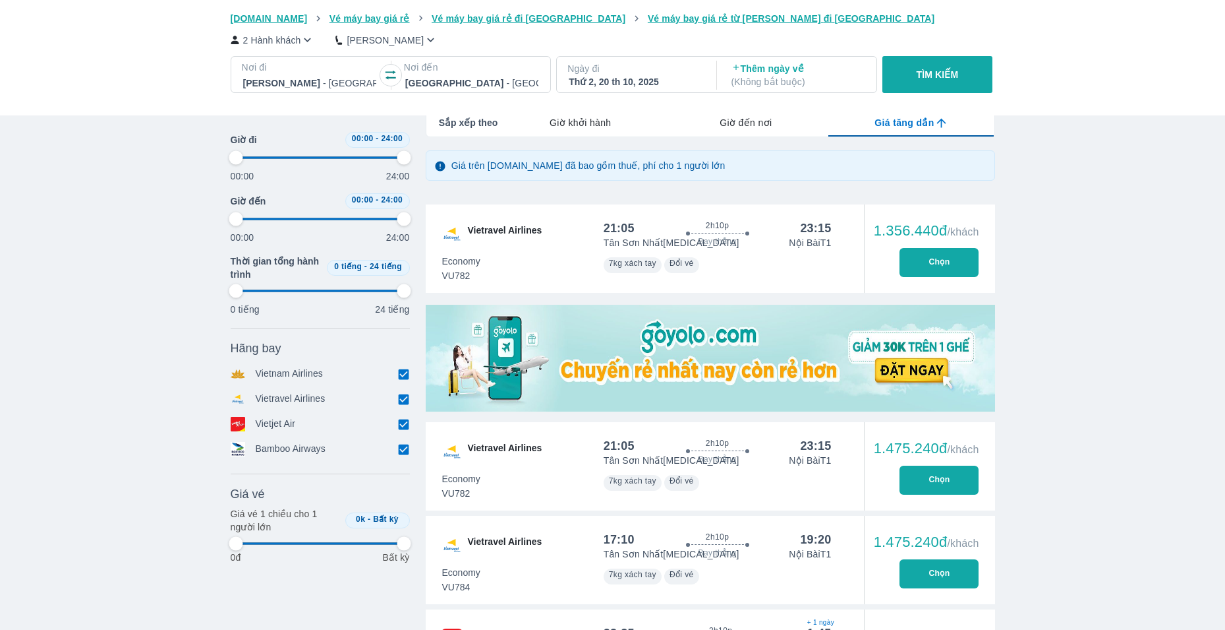
type input "97.9166666666667"
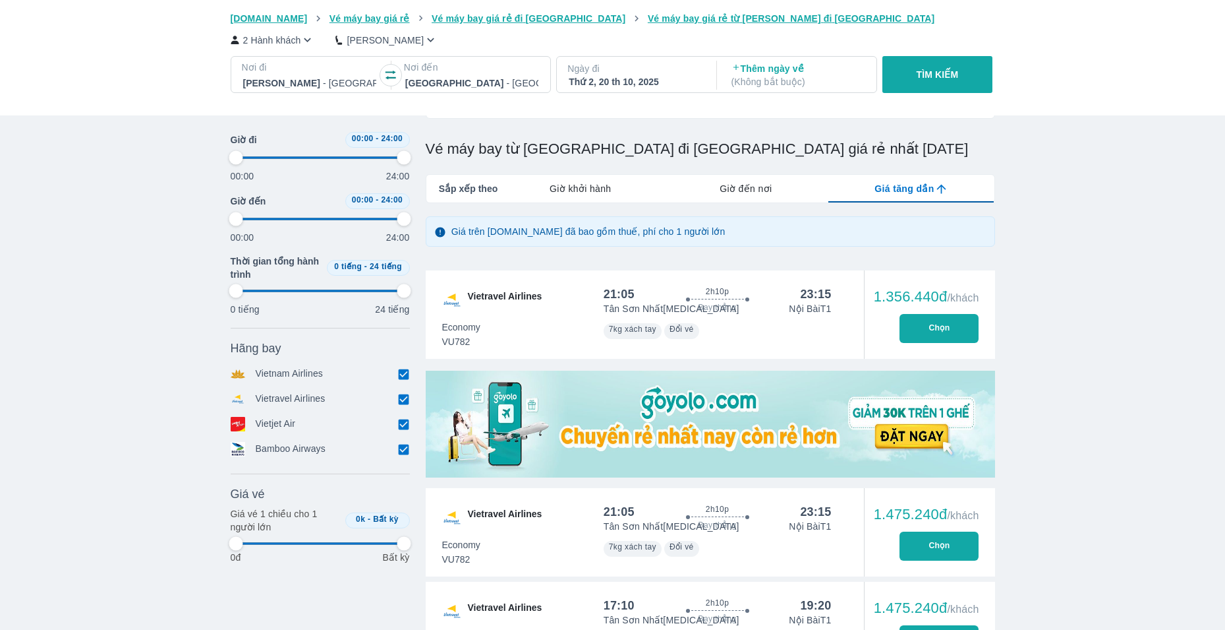
scroll to position [0, 0]
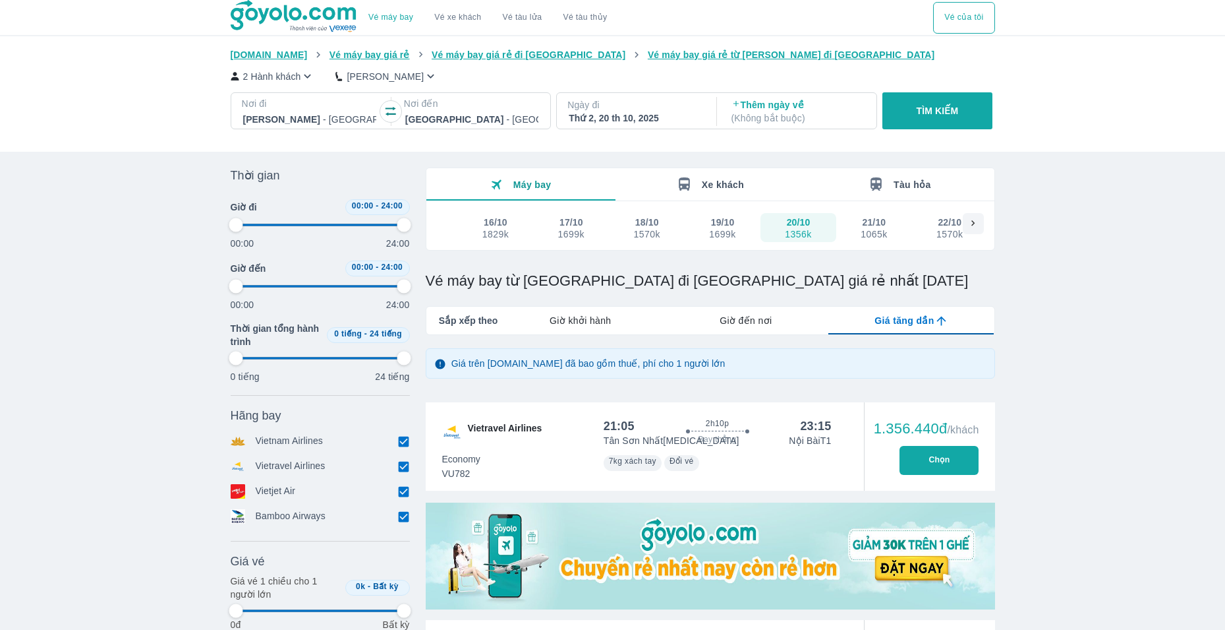
type input "97.9166666666667"
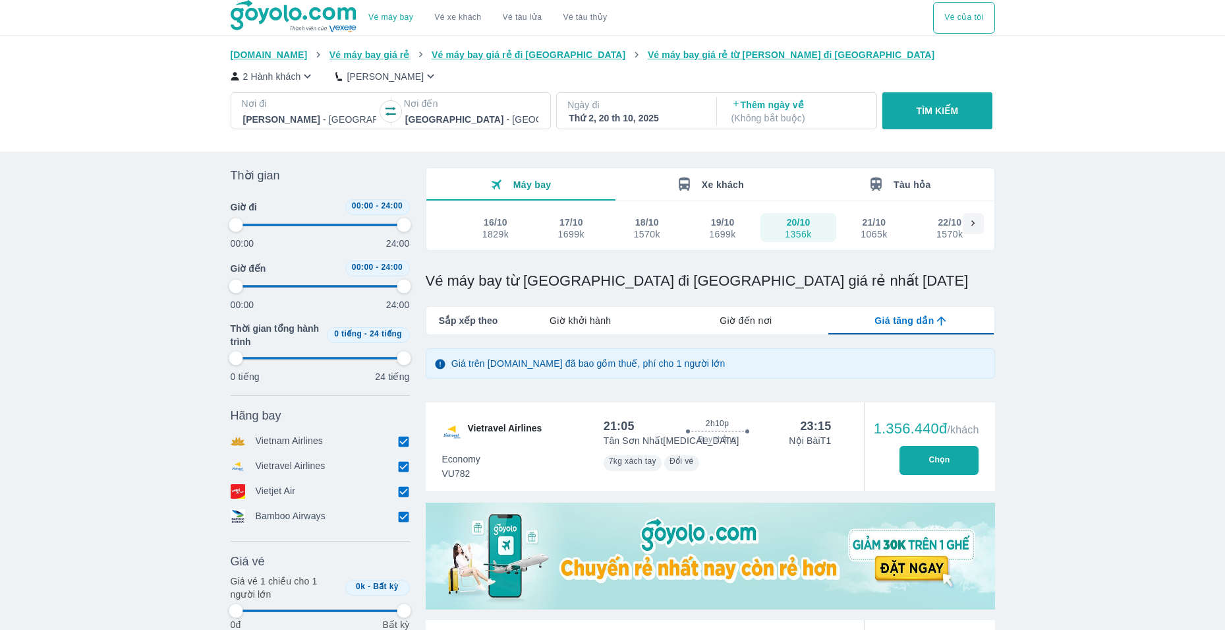
type input "97.9166666666667"
type input "56.25"
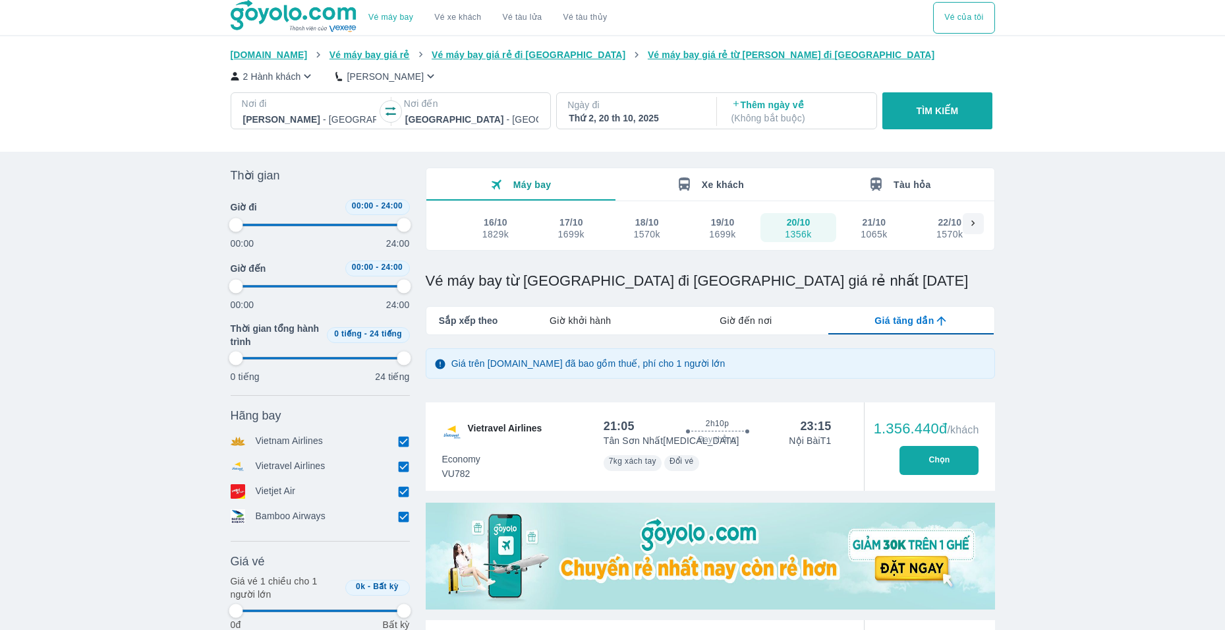
type input "97.9166666666667"
click at [331, 223] on span at bounding box center [320, 225] width 169 height 20
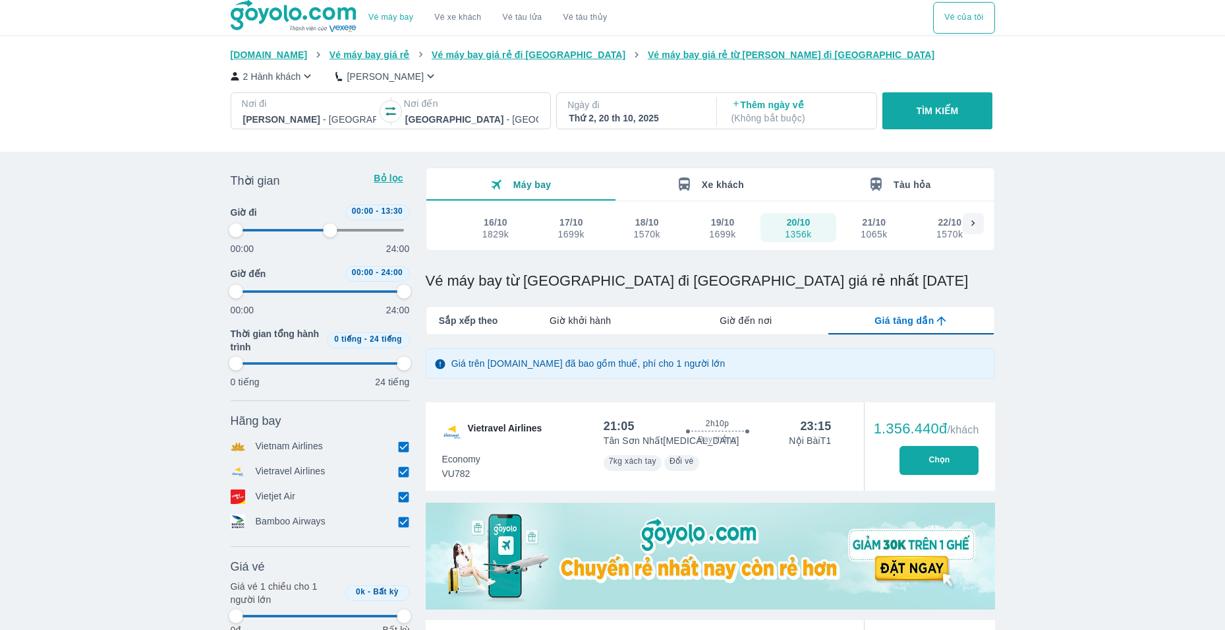
type input "97.9166666666667"
type input "47.9166666666667"
type input "97.9166666666667"
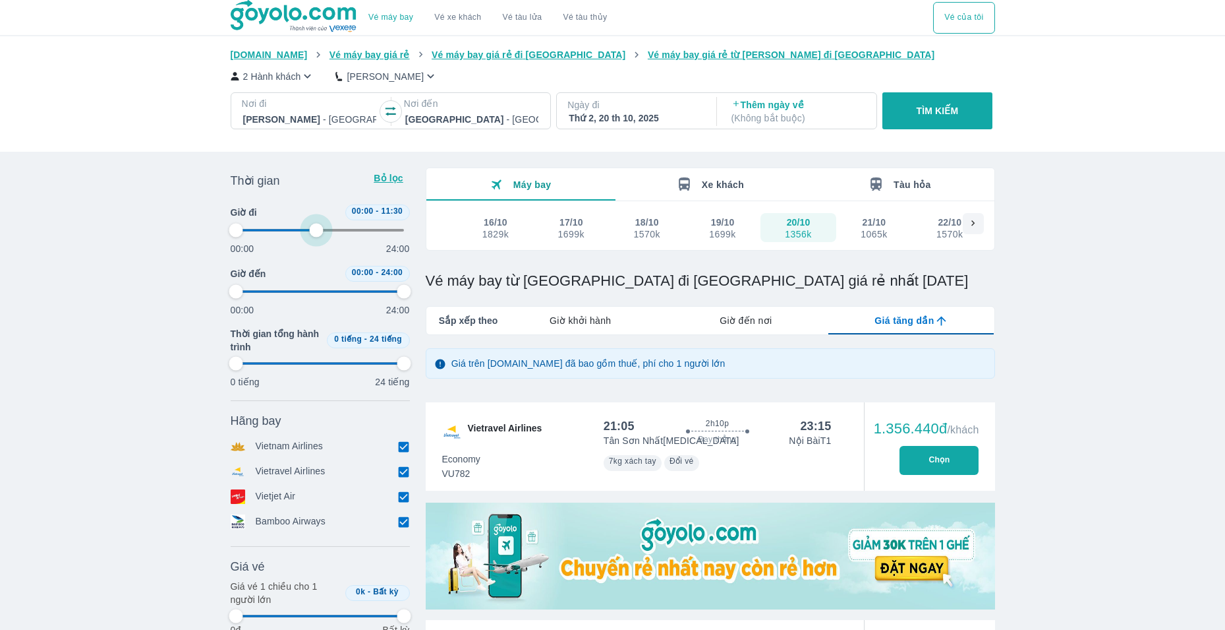
type input "45.8333333333333"
type input "97.9166666666667"
type input "43.75"
type input "97.9166666666667"
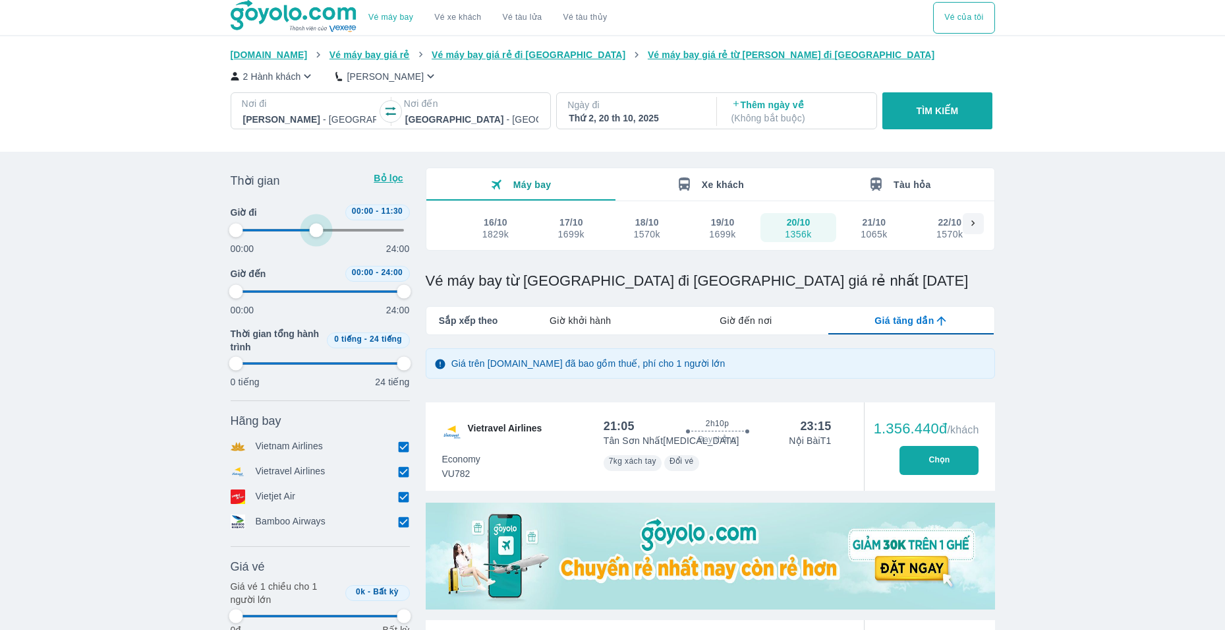
type input "97.9166666666667"
type input "41.6666666666667"
type input "97.9166666666667"
type input "39.5833333333333"
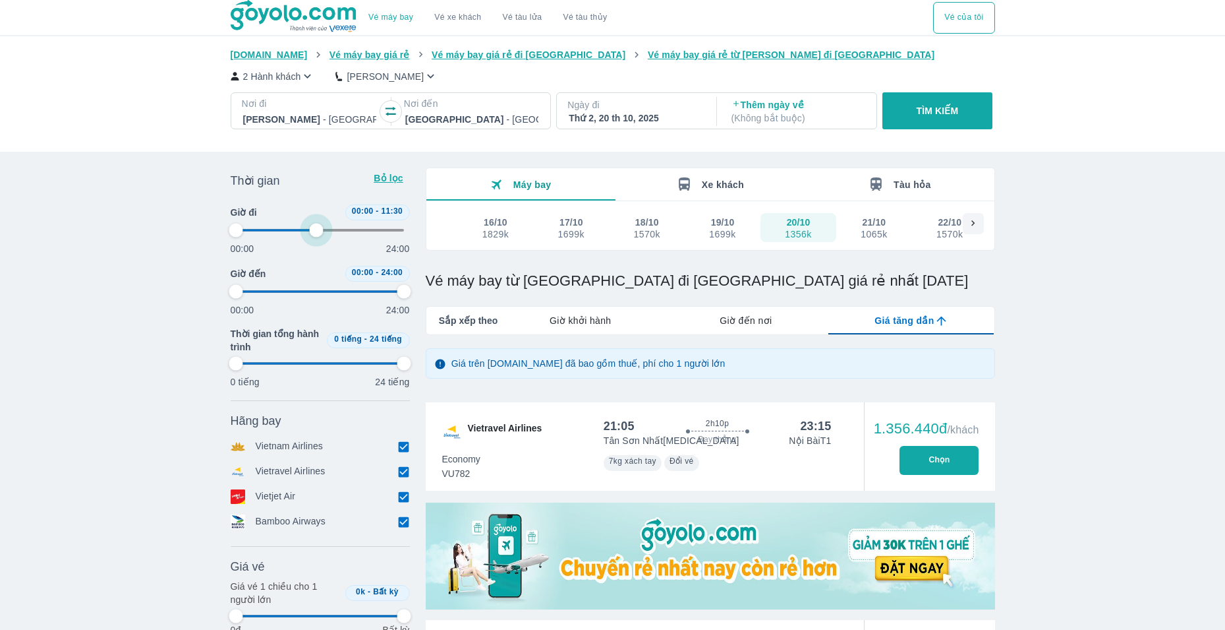
type input "97.9166666666667"
type input "39.5833333333333"
type input "97.9166666666667"
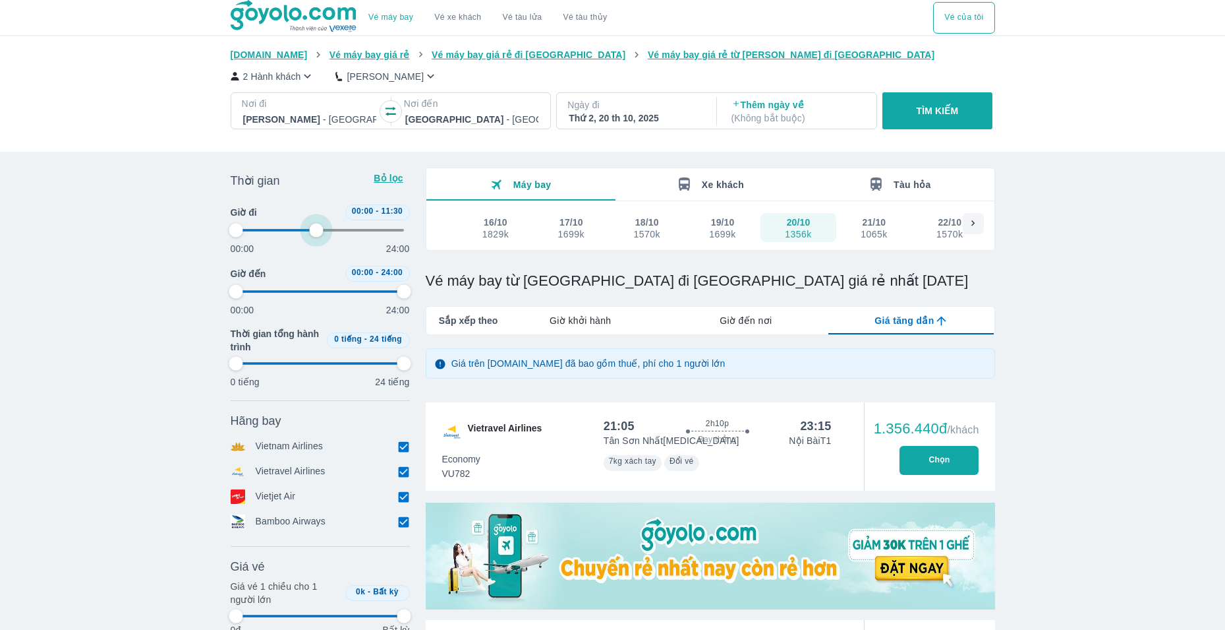
type input "37.5"
type input "97.9166666666667"
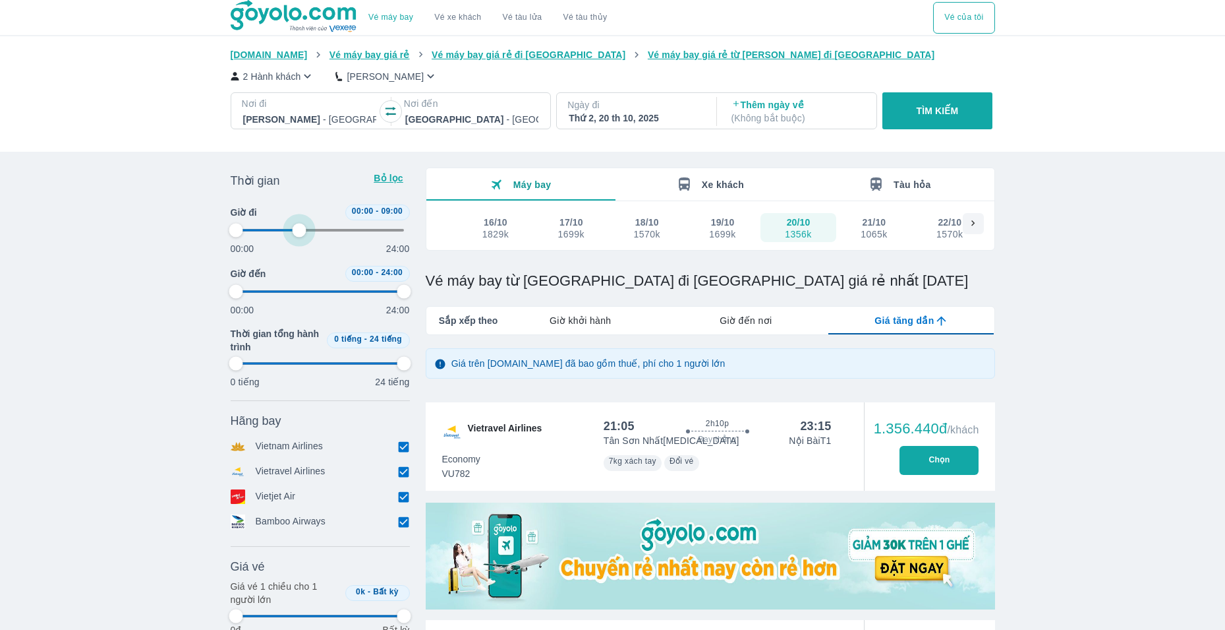
type input "97.9166666666667"
drag, startPoint x: 331, startPoint y: 223, endPoint x: 298, endPoint y: 225, distance: 33.0
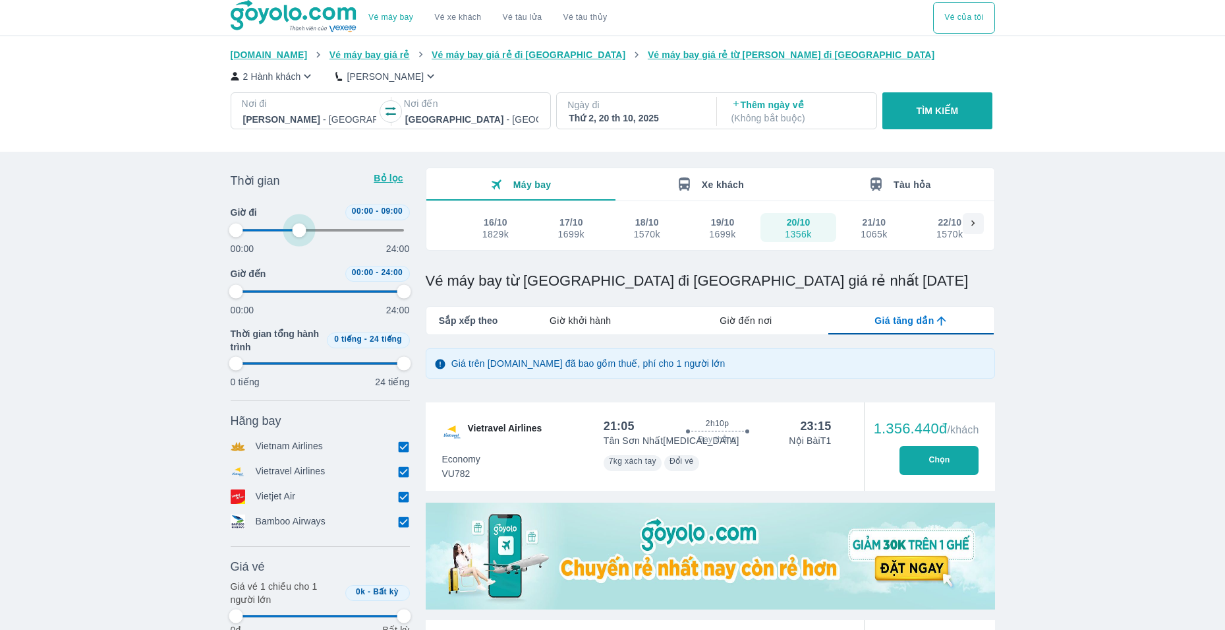
click at [298, 225] on span at bounding box center [320, 230] width 169 height 20
type input "97.9166666666667"
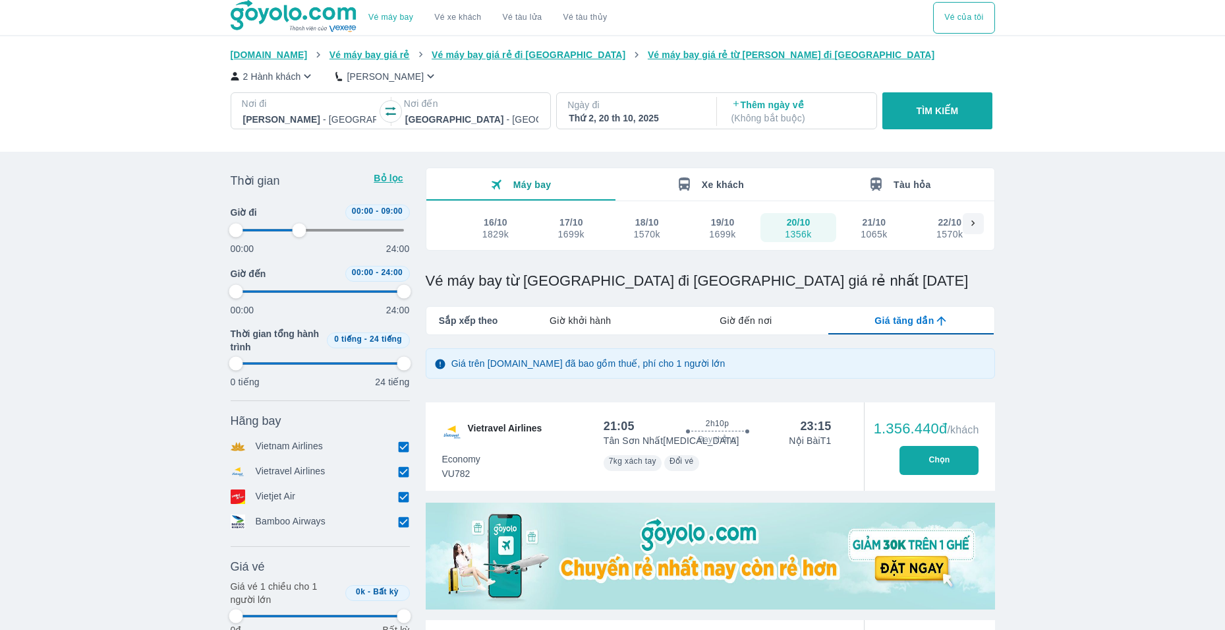
type input "56.25"
type input "97.9166666666667"
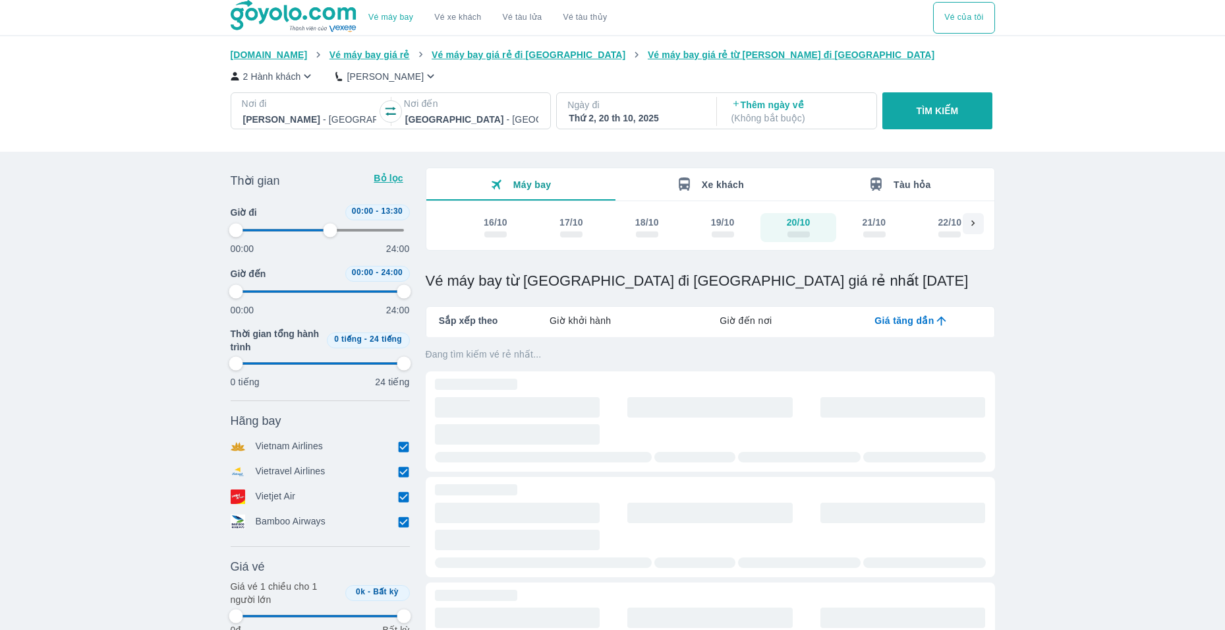
type input "37.5"
type input "97.9166666666667"
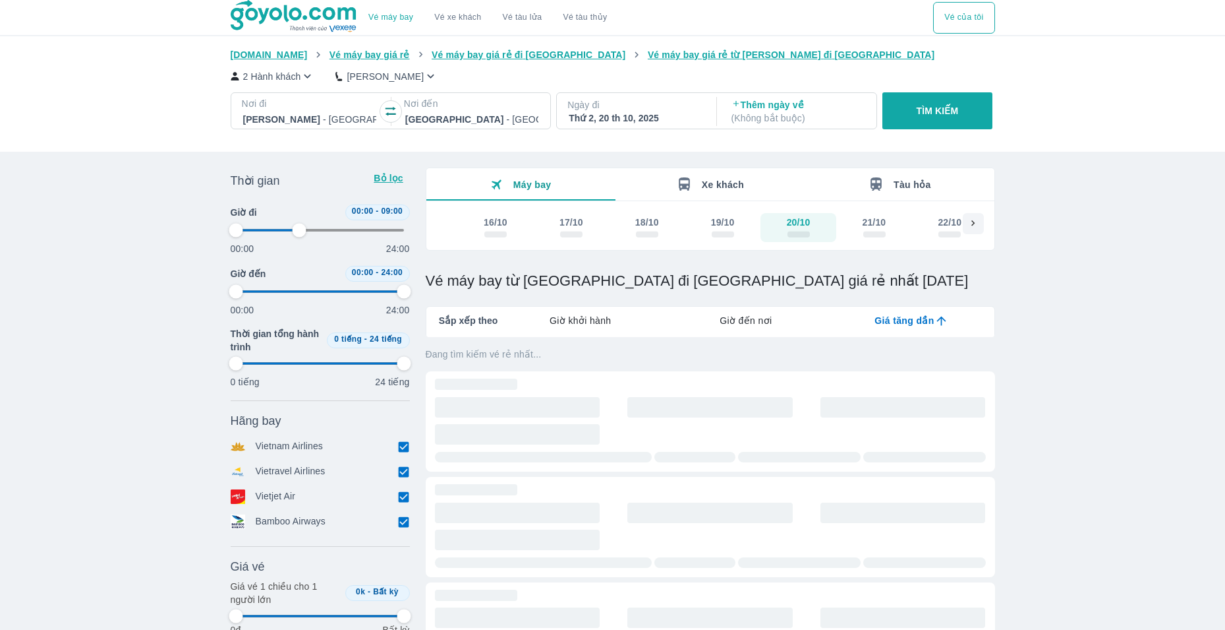
type input "97.9166666666667"
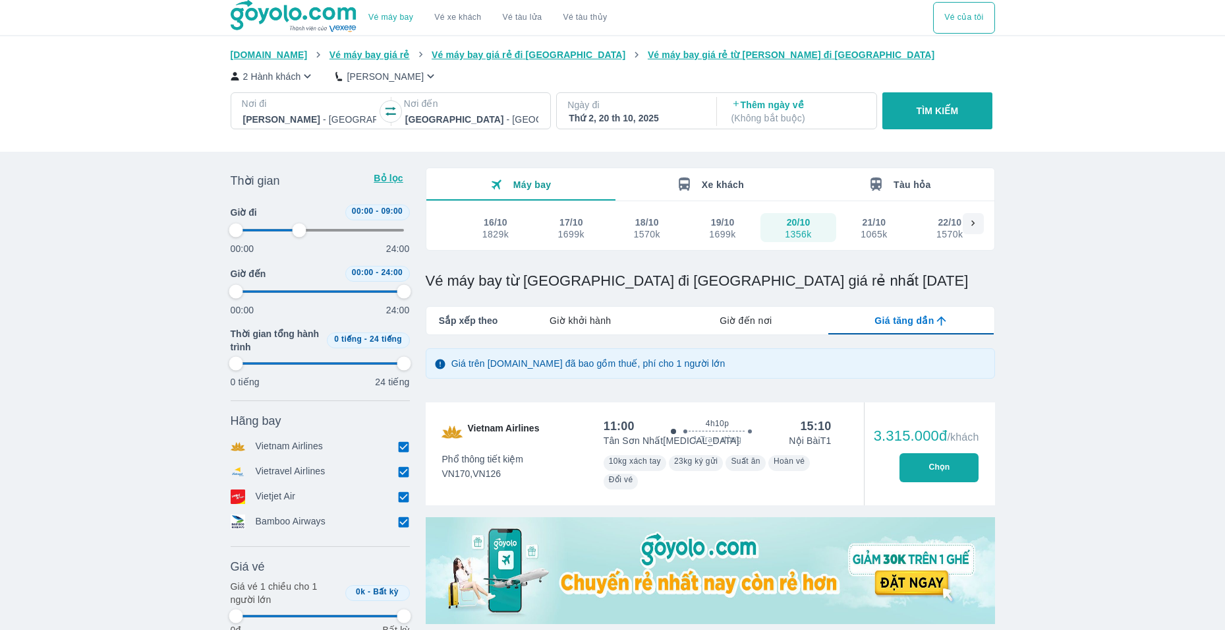
type input "97.9166666666667"
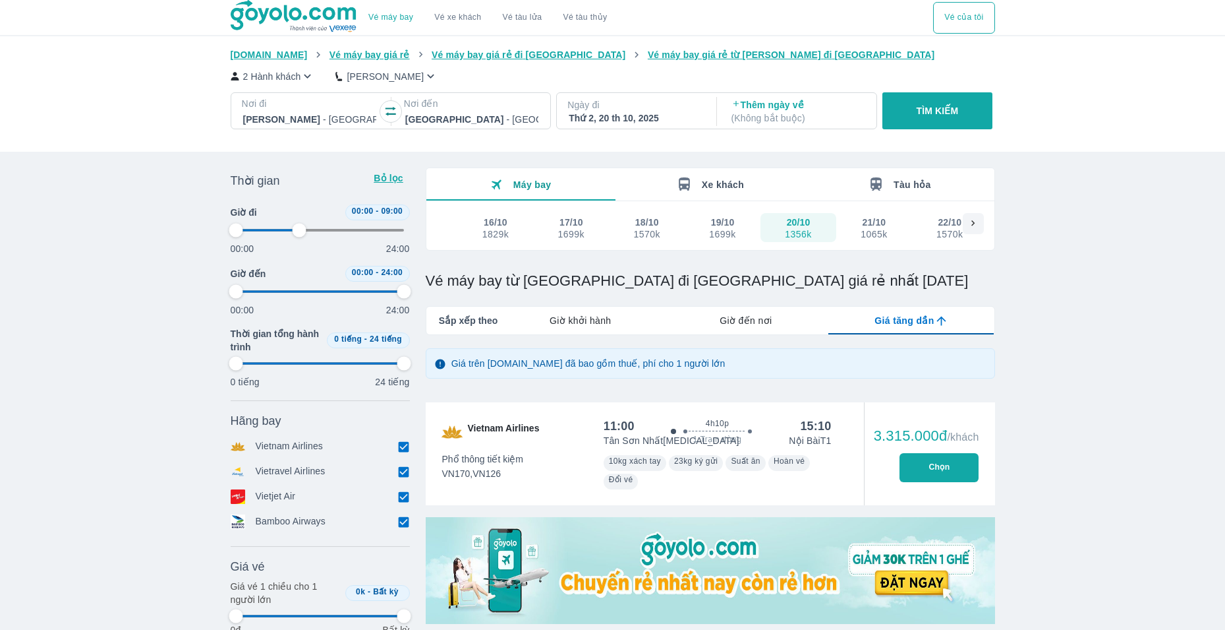
type input "97.9166666666667"
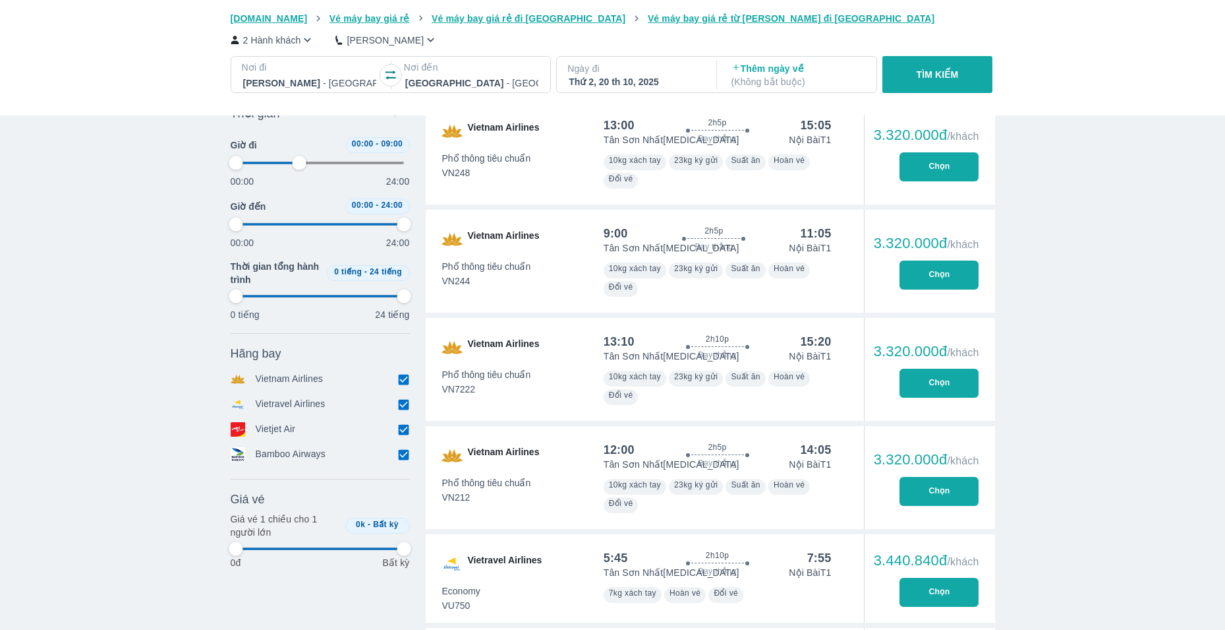
type input "97.9166666666667"
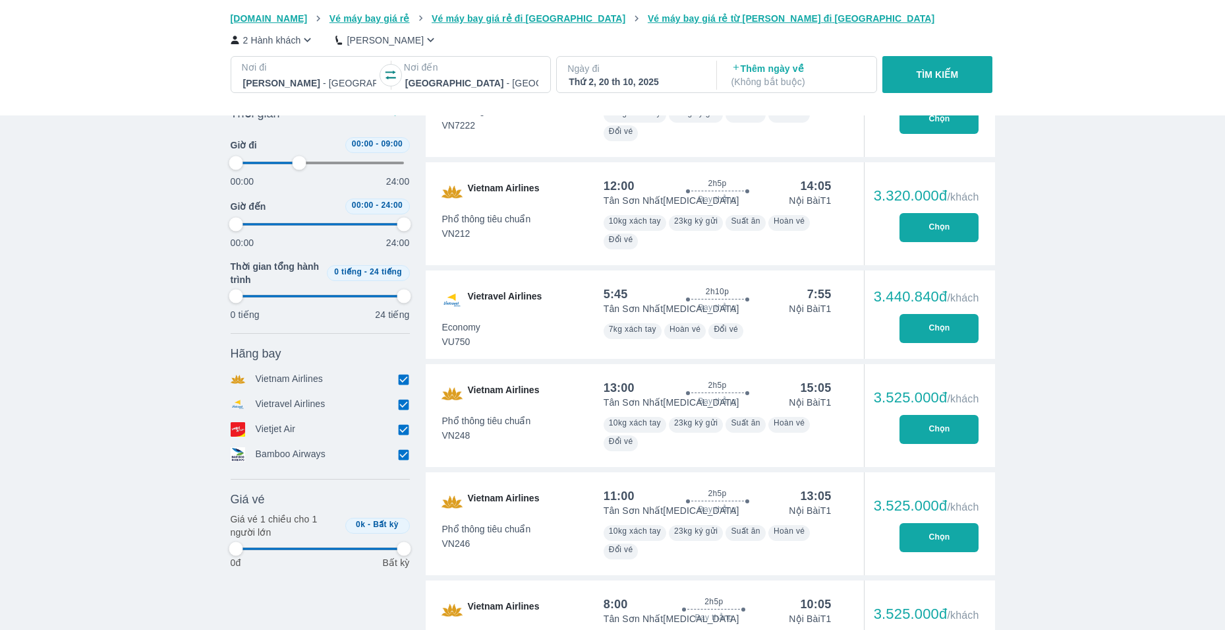
type input "97.9166666666667"
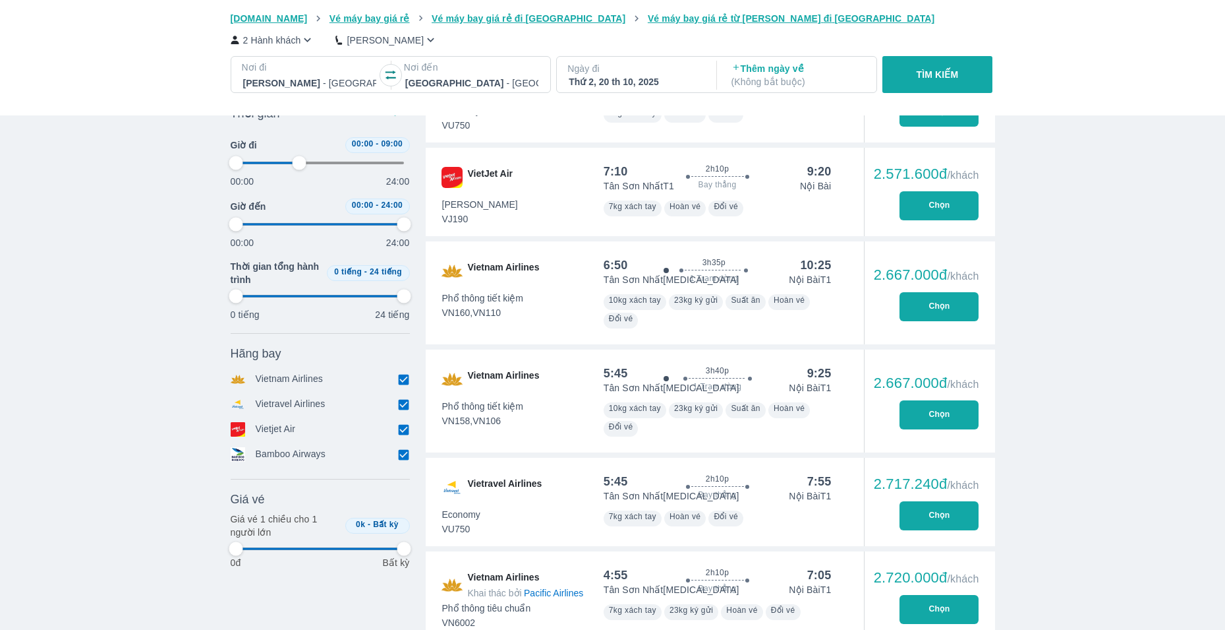
type input "97.9166666666667"
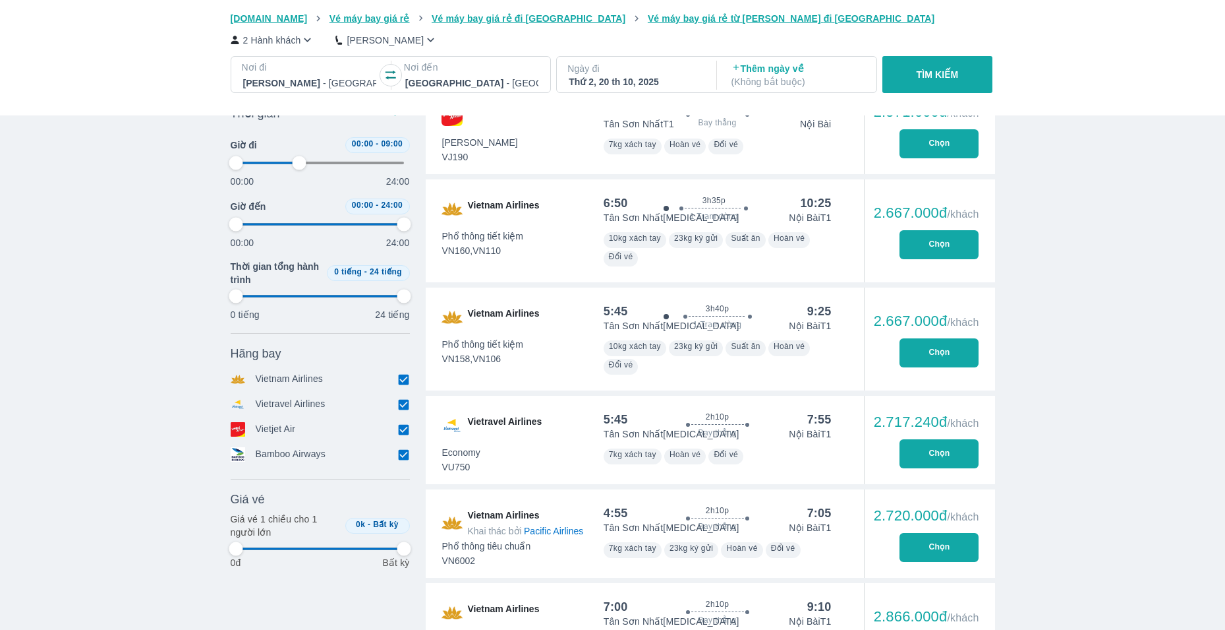
type input "97.9166666666667"
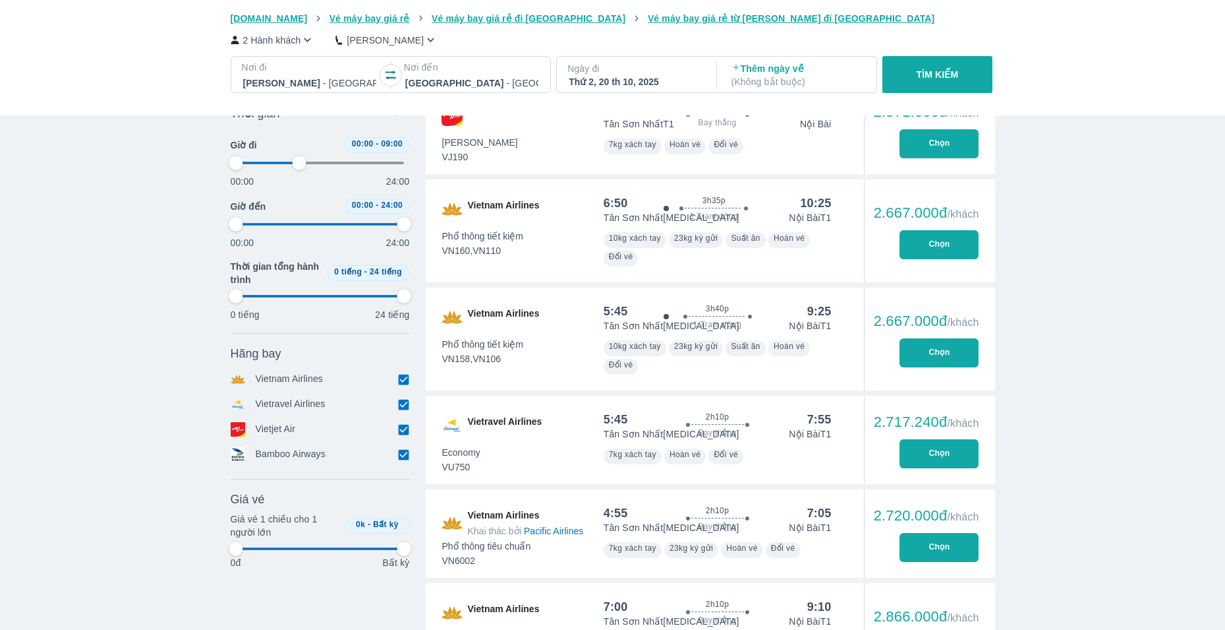
type input "97.9166666666667"
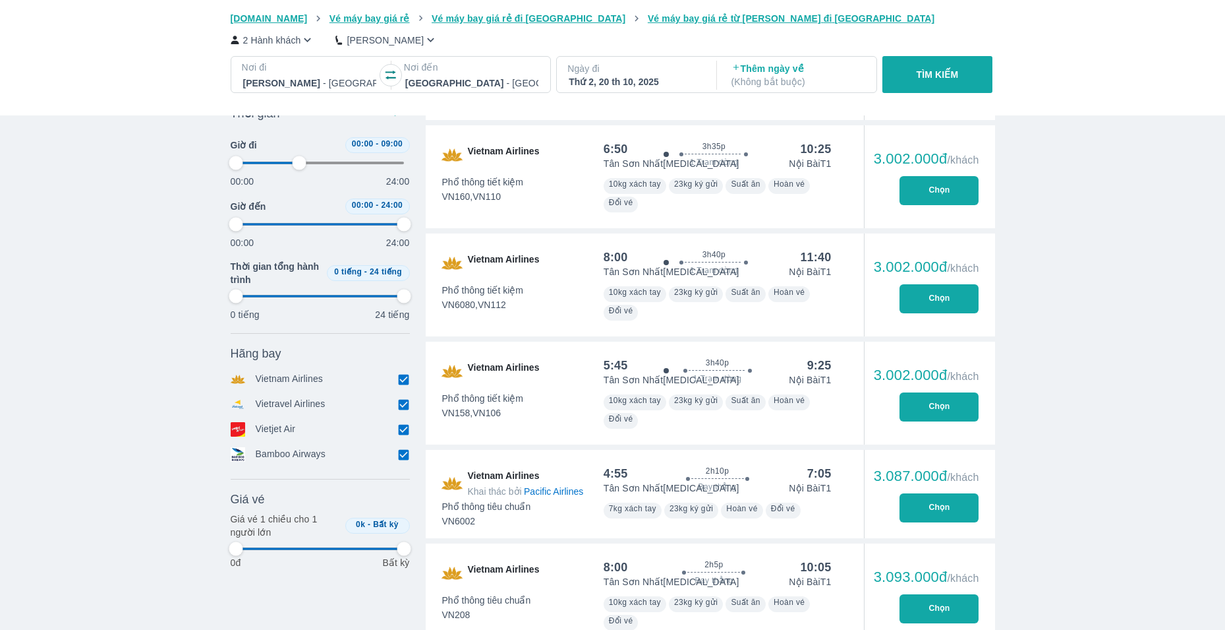
type input "97.9166666666667"
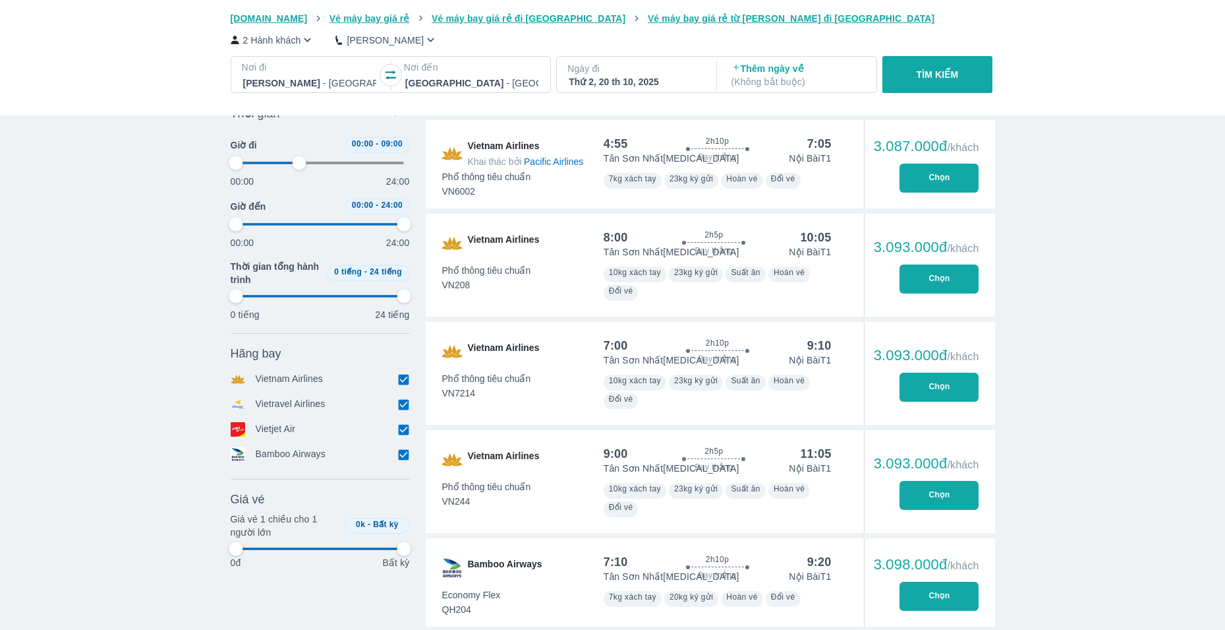
type input "97.9166666666667"
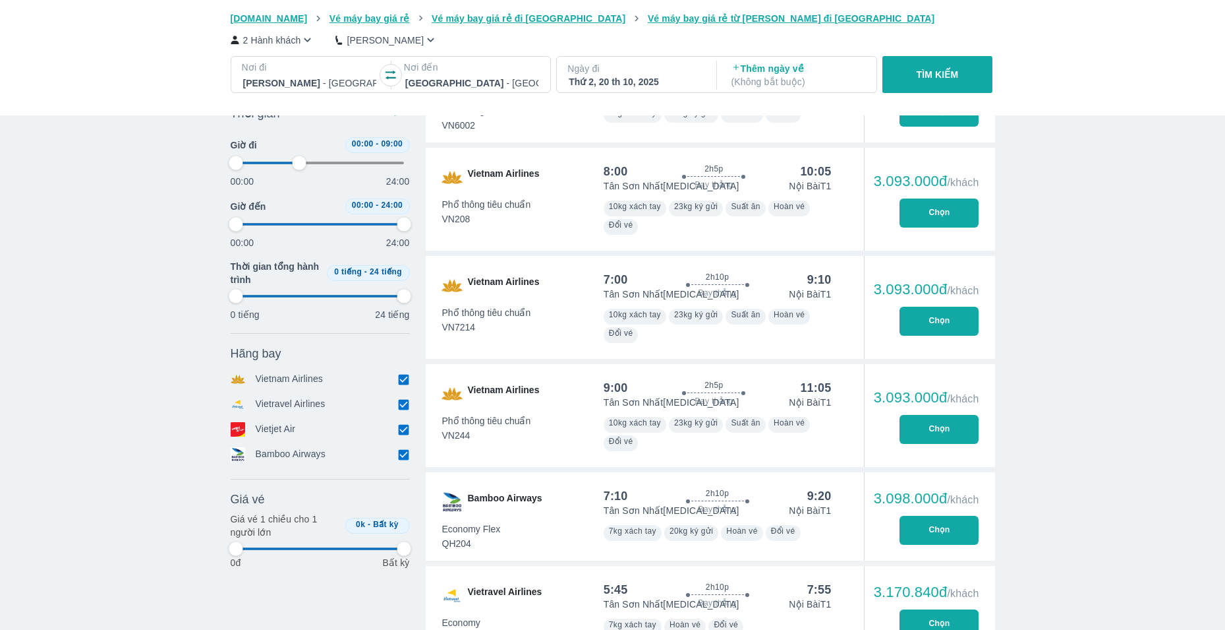
scroll to position [2966, 0]
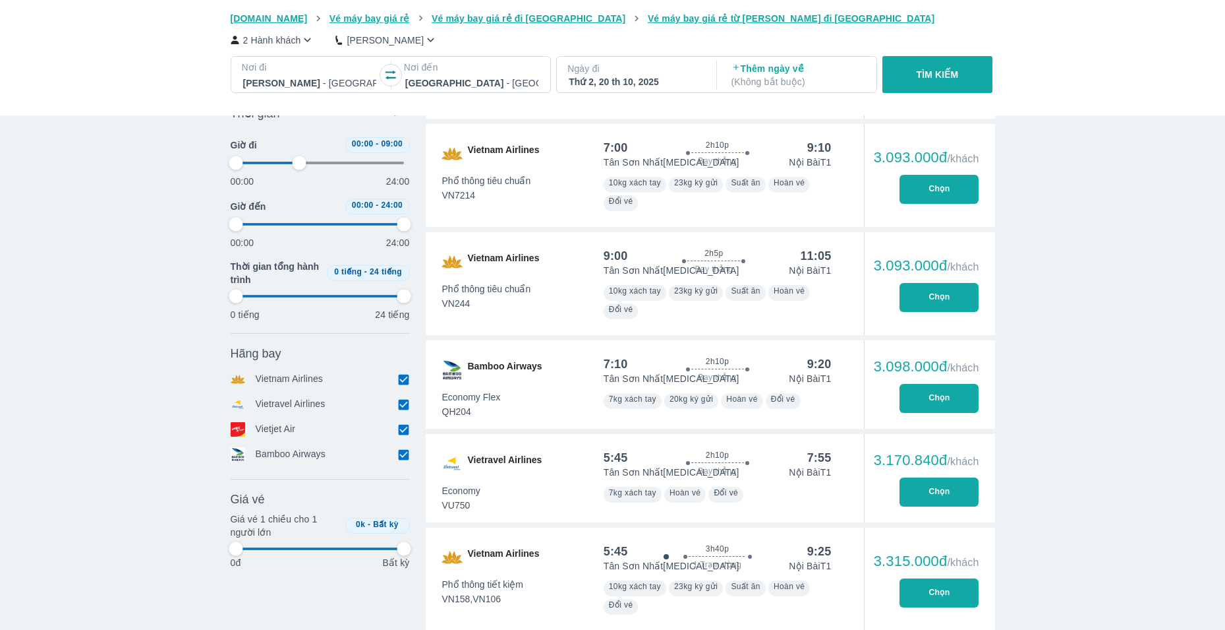
click at [925, 403] on button "Chọn" at bounding box center [939, 398] width 79 height 29
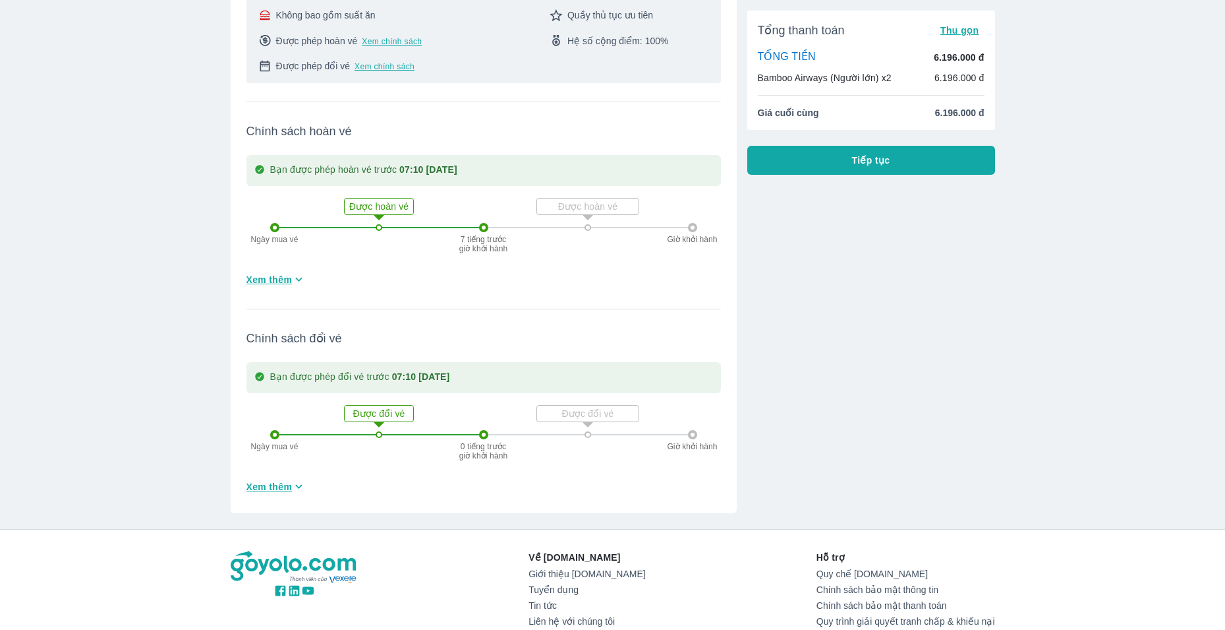
scroll to position [132, 0]
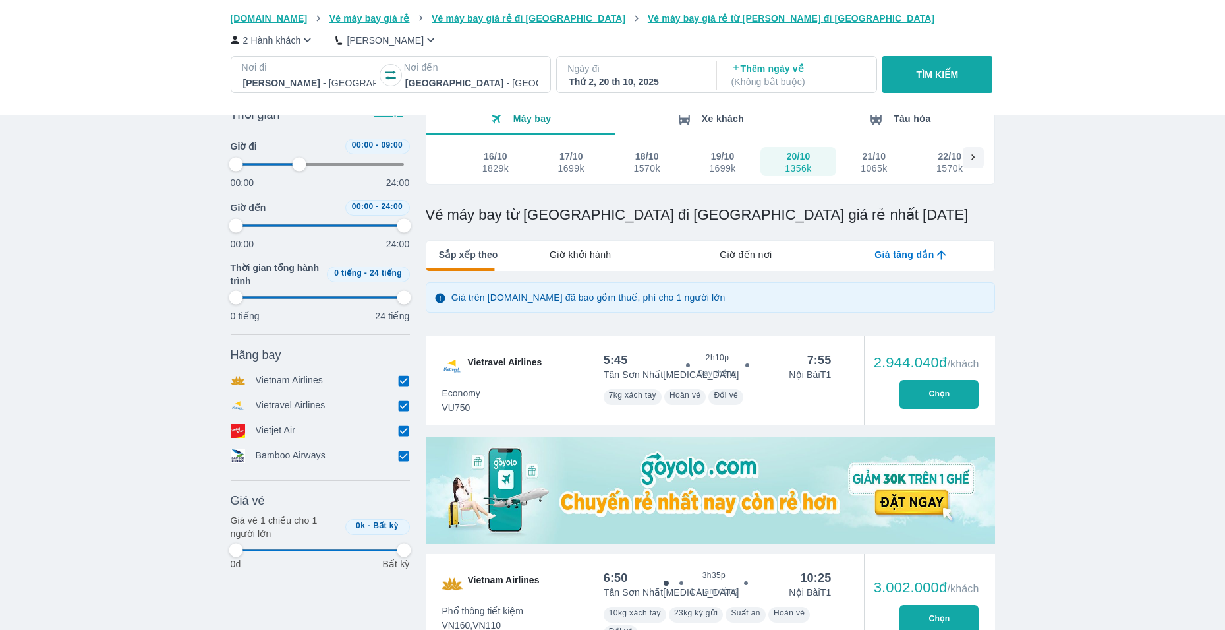
scroll to position [1363, 0]
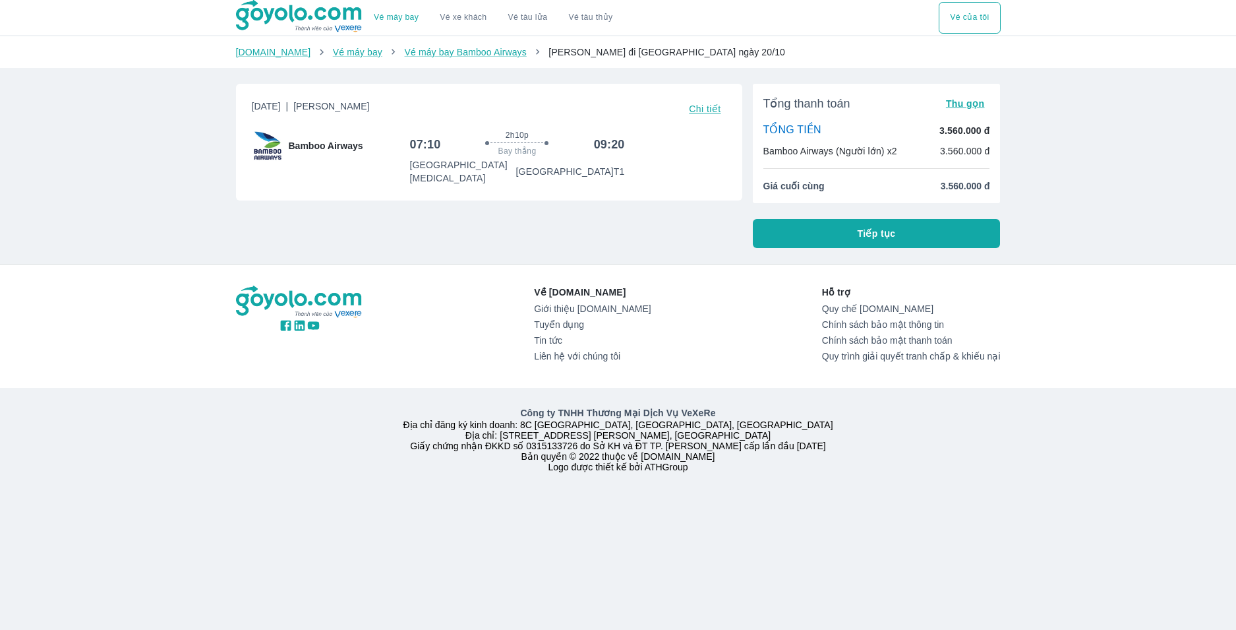
click at [828, 234] on button "Tiếp tục" at bounding box center [877, 233] width 248 height 29
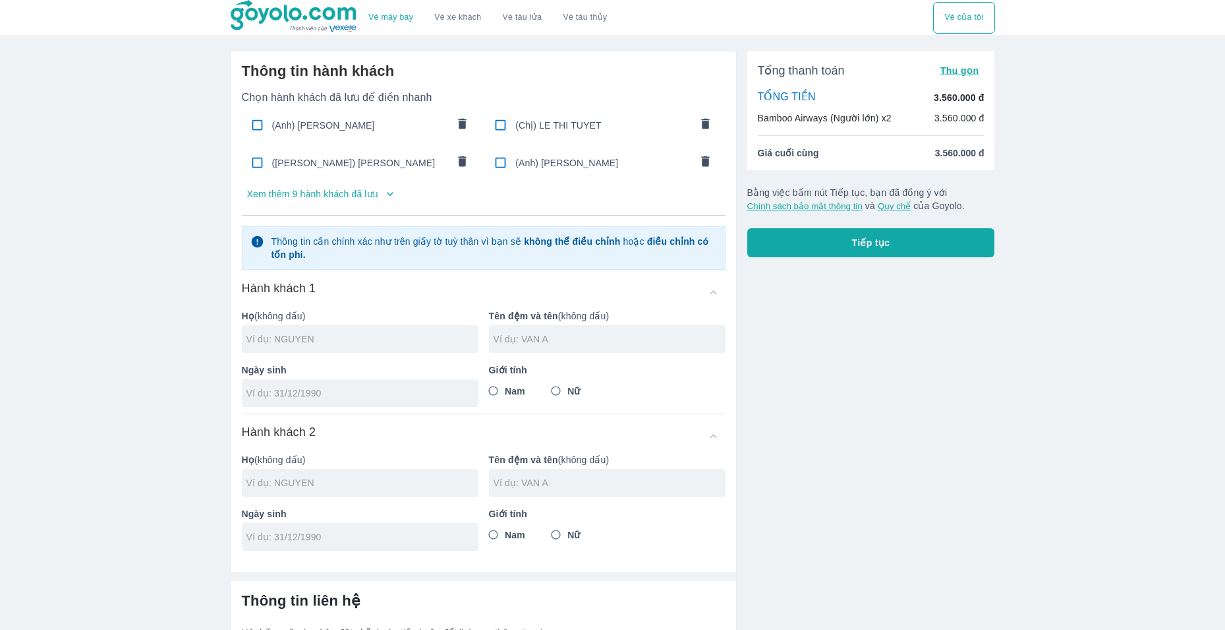
scroll to position [129, 0]
